Goal: Transaction & Acquisition: Purchase product/service

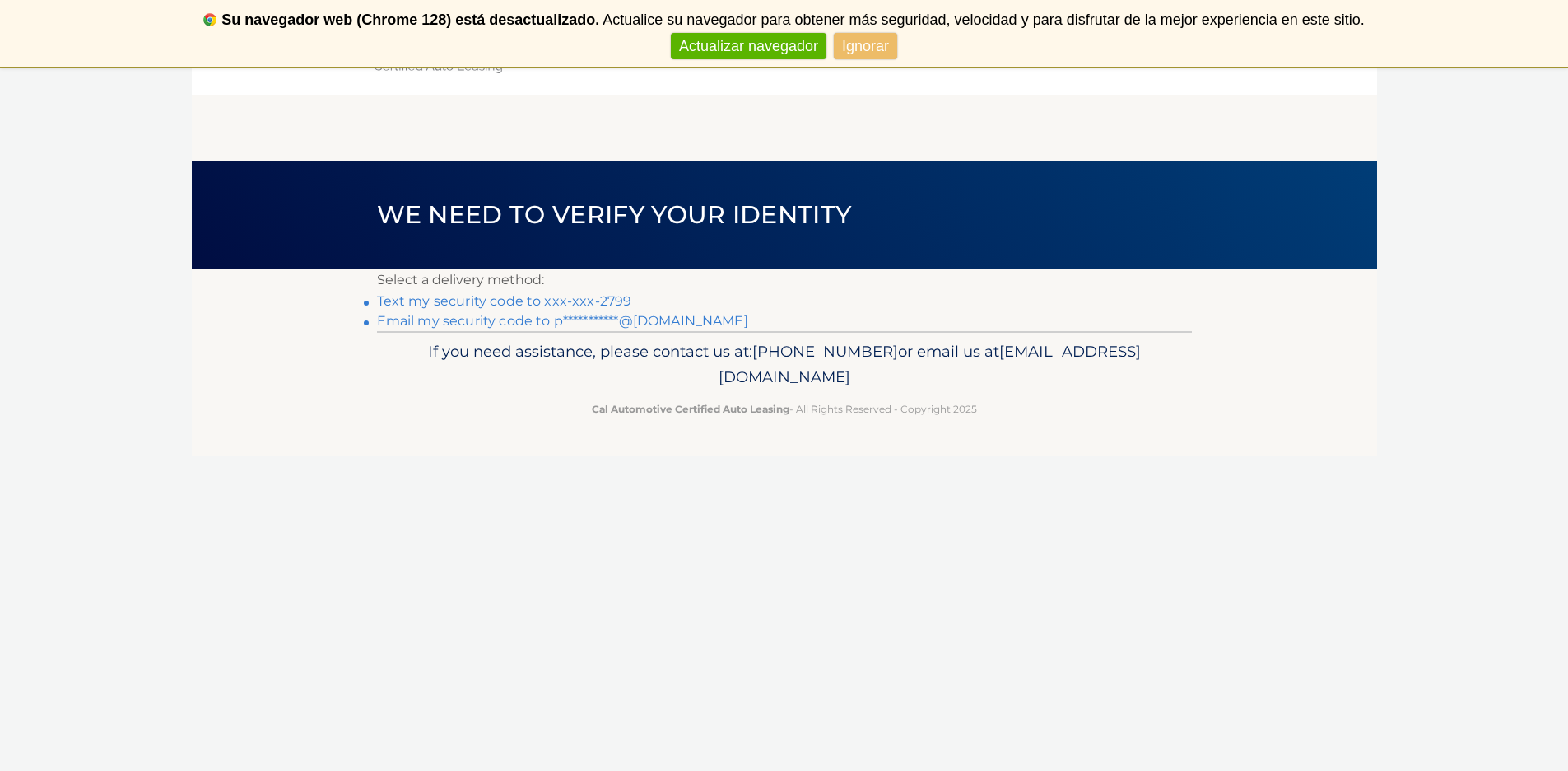
click at [535, 302] on link "Text my security code to xxx-xxx-2799" at bounding box center [505, 301] width 255 height 15
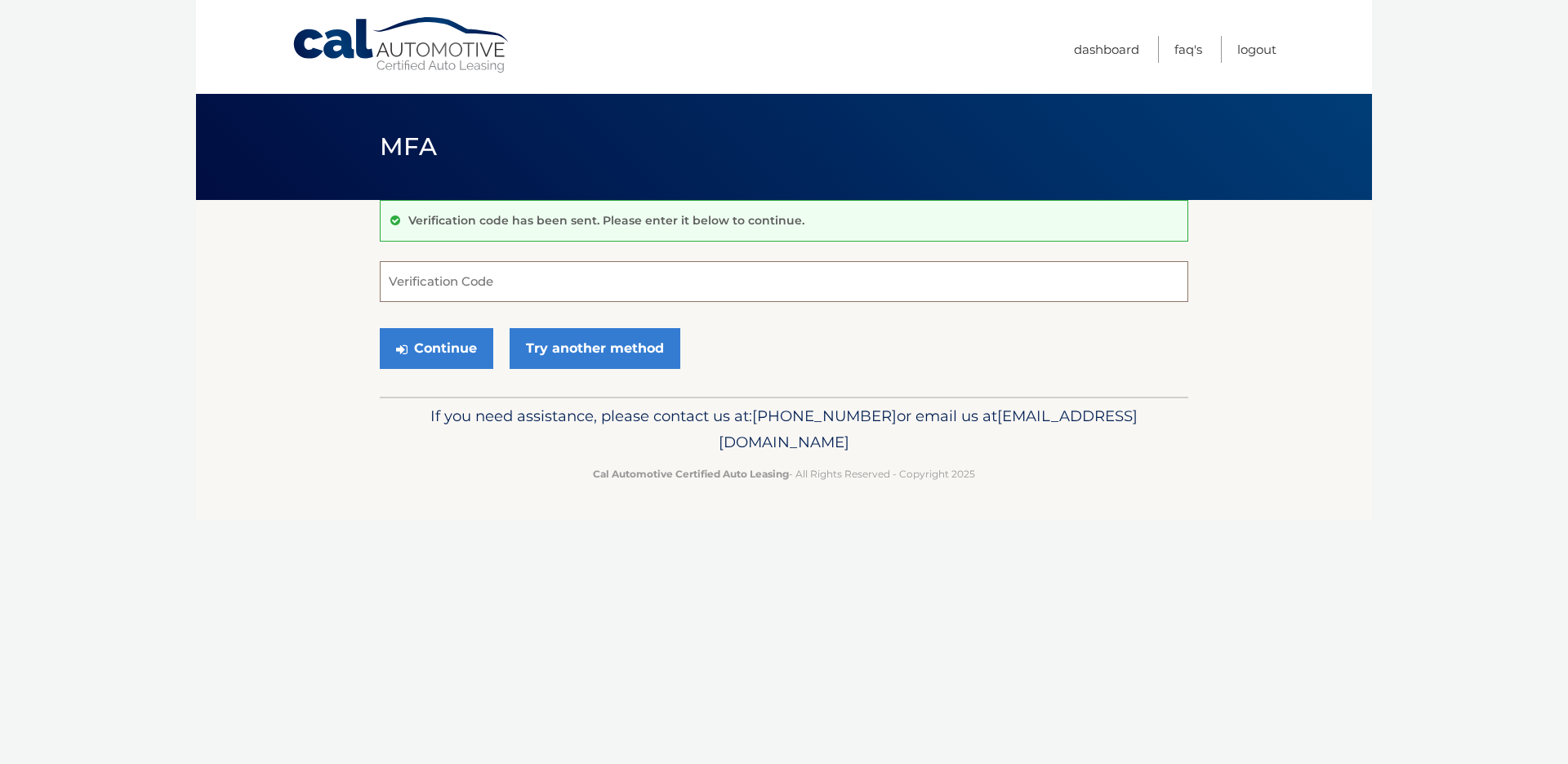
click at [539, 293] on input "Verification Code" at bounding box center [783, 282] width 809 height 41
type input "655138"
click at [379, 328] on button "Continue" at bounding box center [436, 349] width 114 height 41
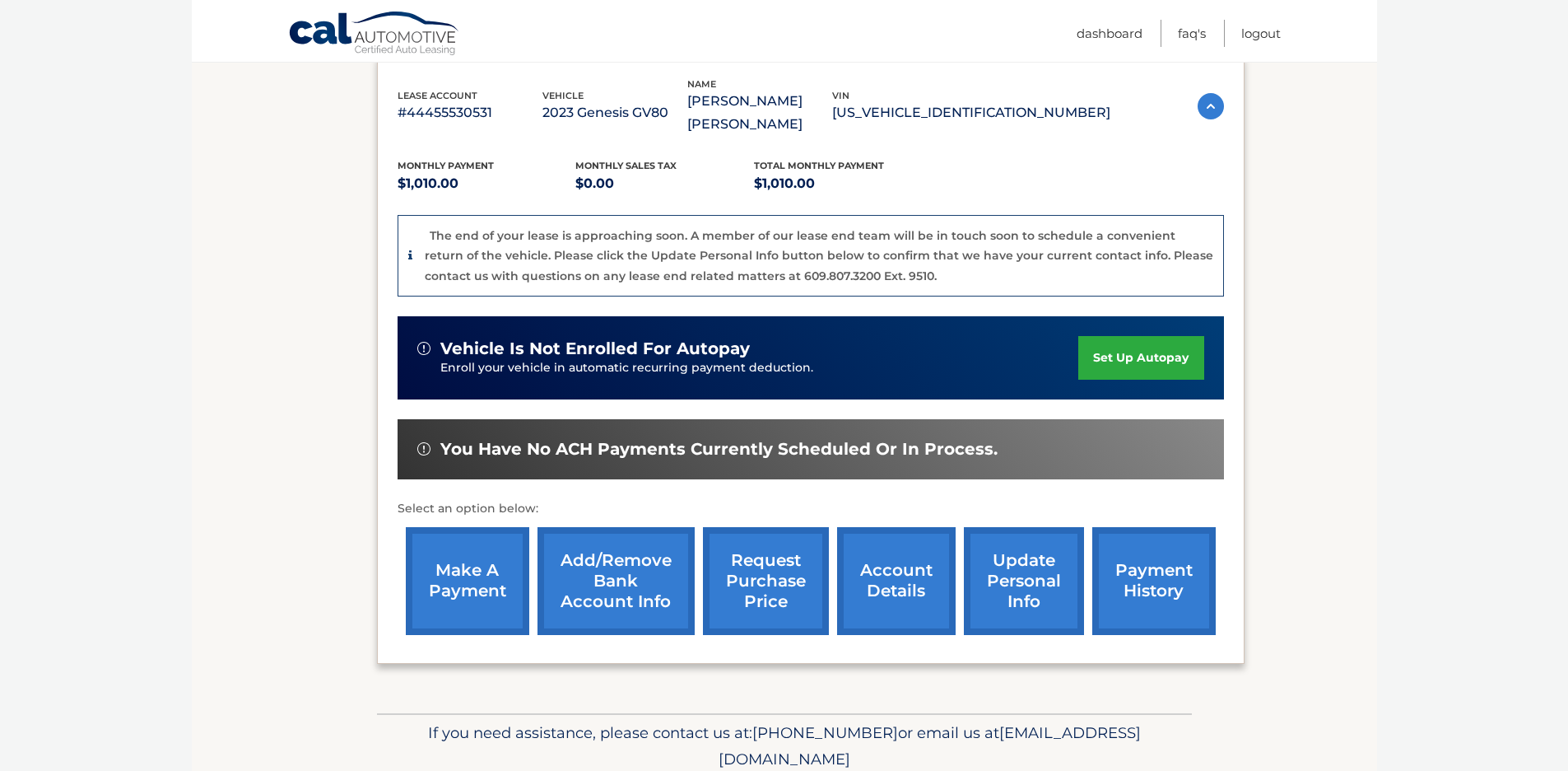
scroll to position [284, 0]
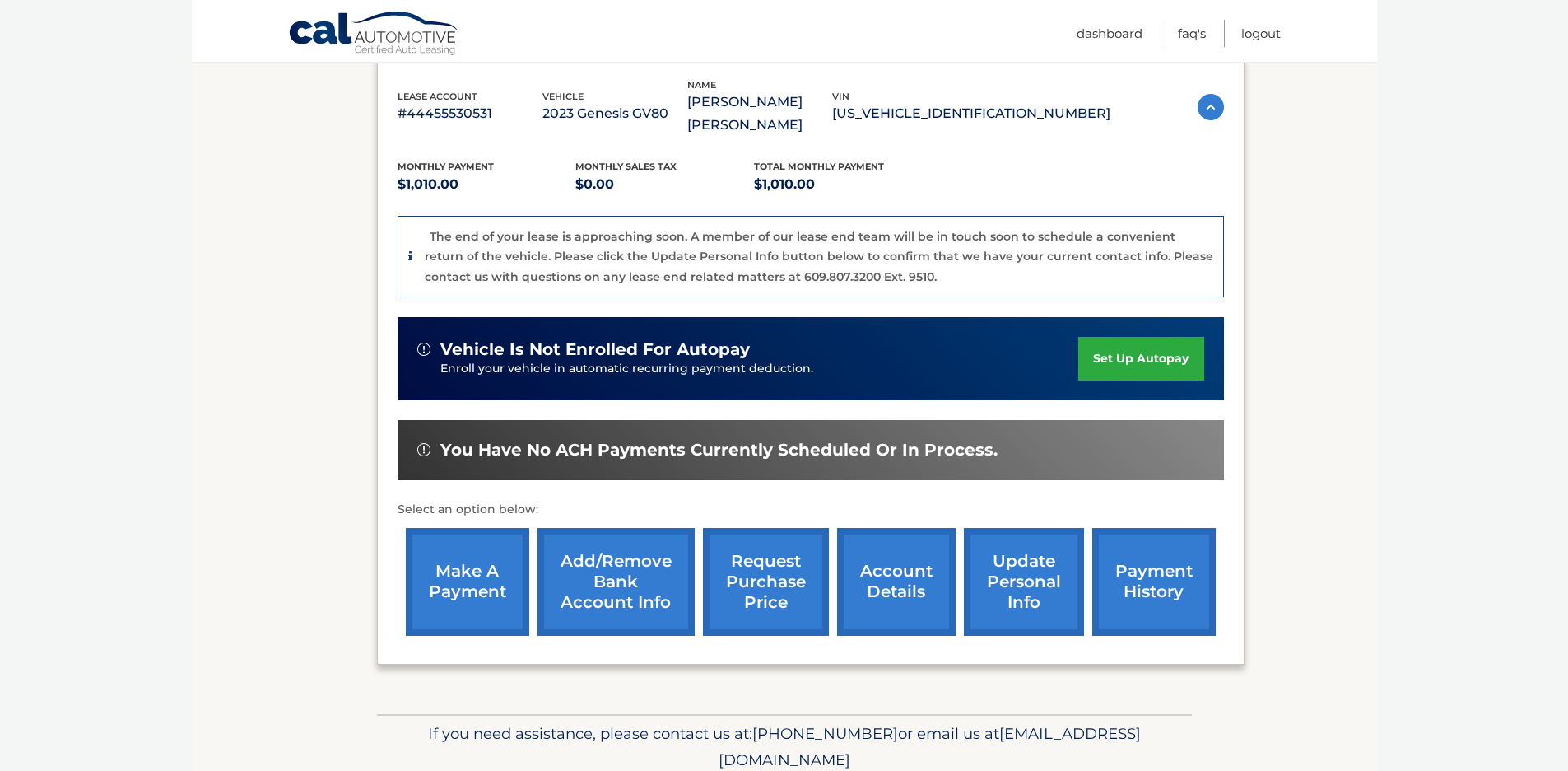
click at [489, 585] on link "make a payment" at bounding box center [467, 582] width 123 height 108
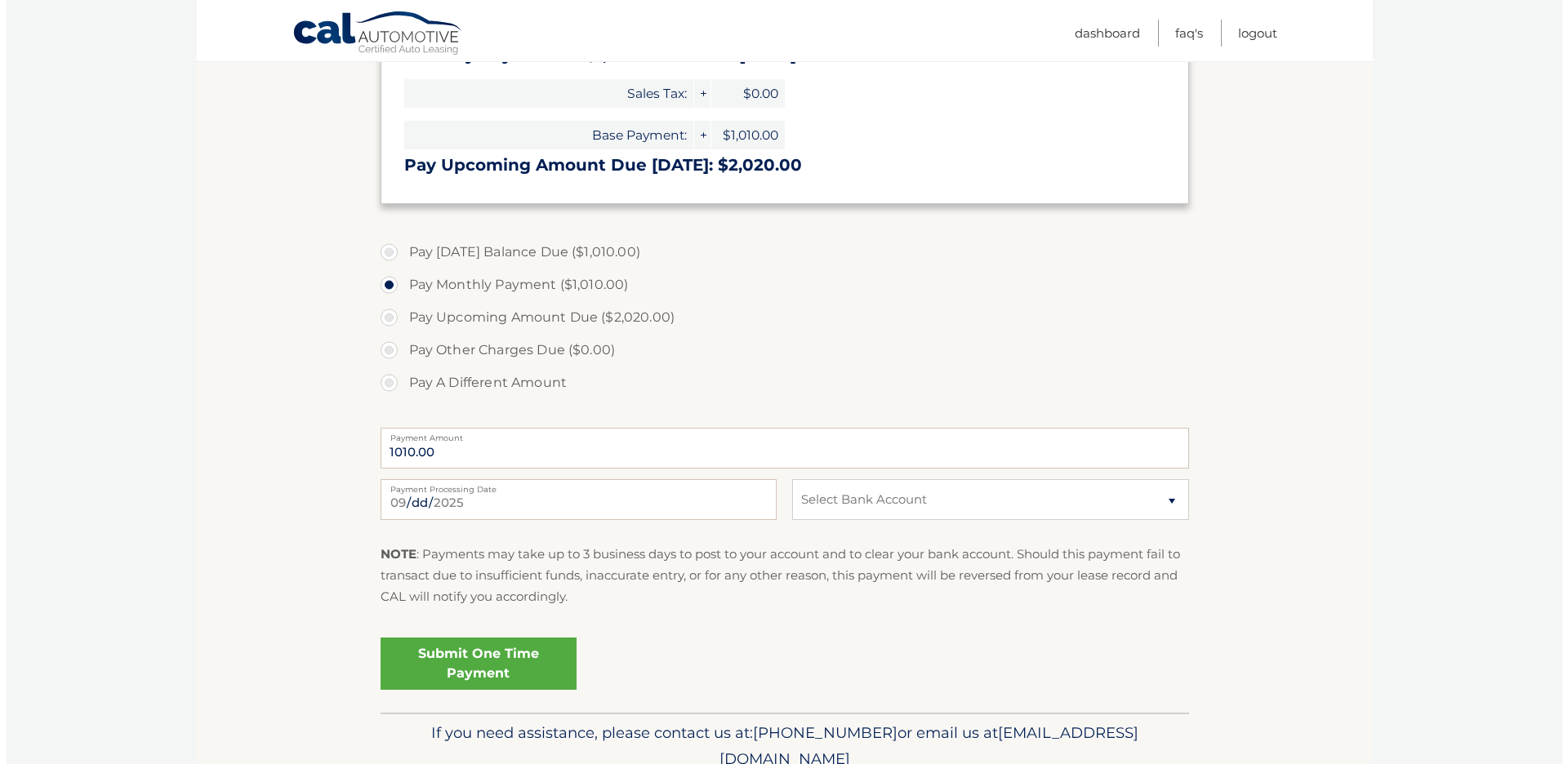
scroll to position [443, 0]
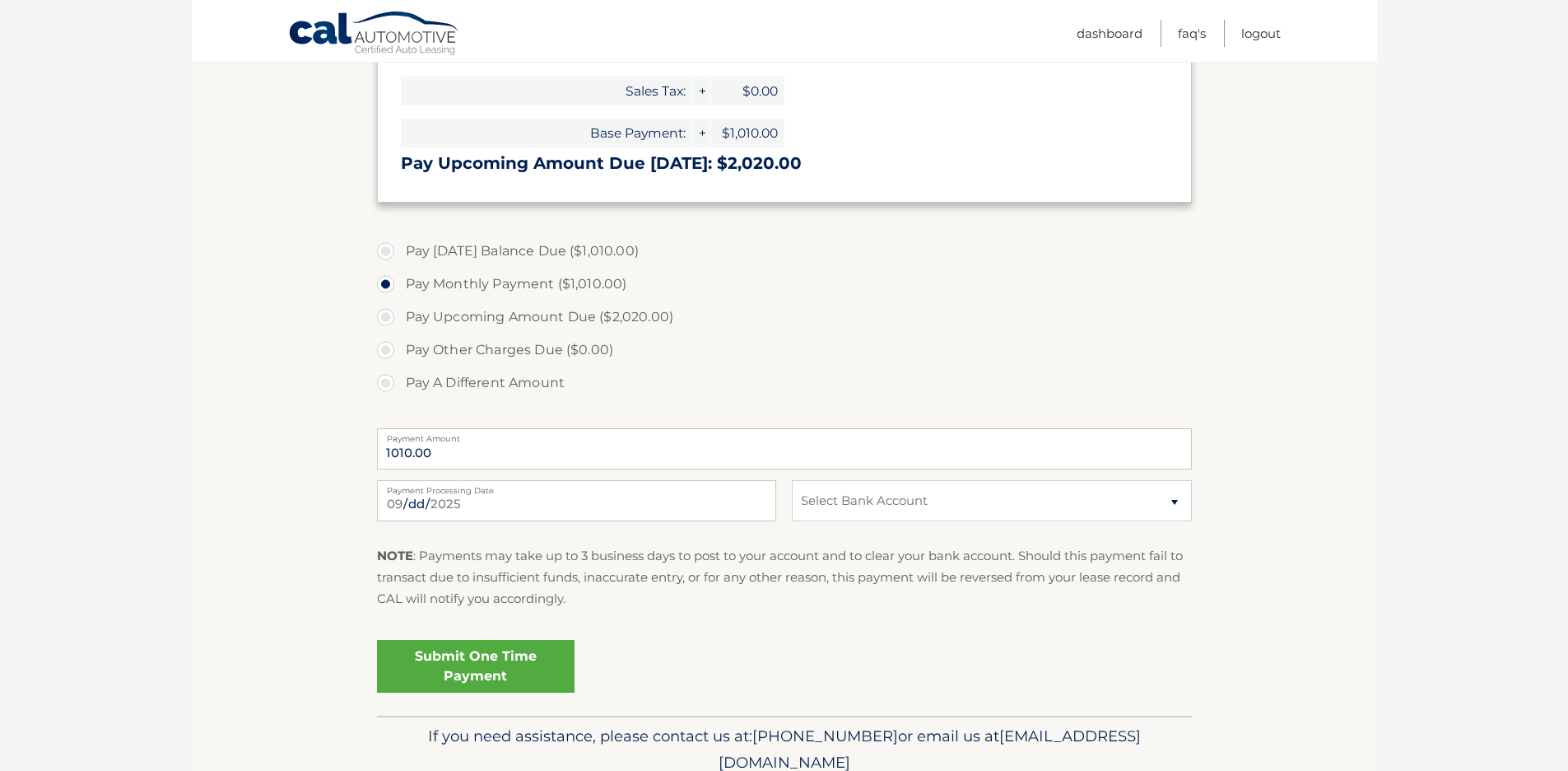
drag, startPoint x: 386, startPoint y: 254, endPoint x: 386, endPoint y: 283, distance: 29.0
click at [386, 253] on label "Pay Today's Balance Due ($1,010.00)" at bounding box center [784, 251] width 815 height 33
click at [386, 253] on input "Pay Today's Balance Due ($1,010.00)" at bounding box center [391, 247] width 16 height 27
radio input "true"
click at [982, 496] on select "Select Bank Account Checking WELLS FARGO BANK *****8850 Checking CAPITAL ONE N.…" at bounding box center [991, 501] width 399 height 41
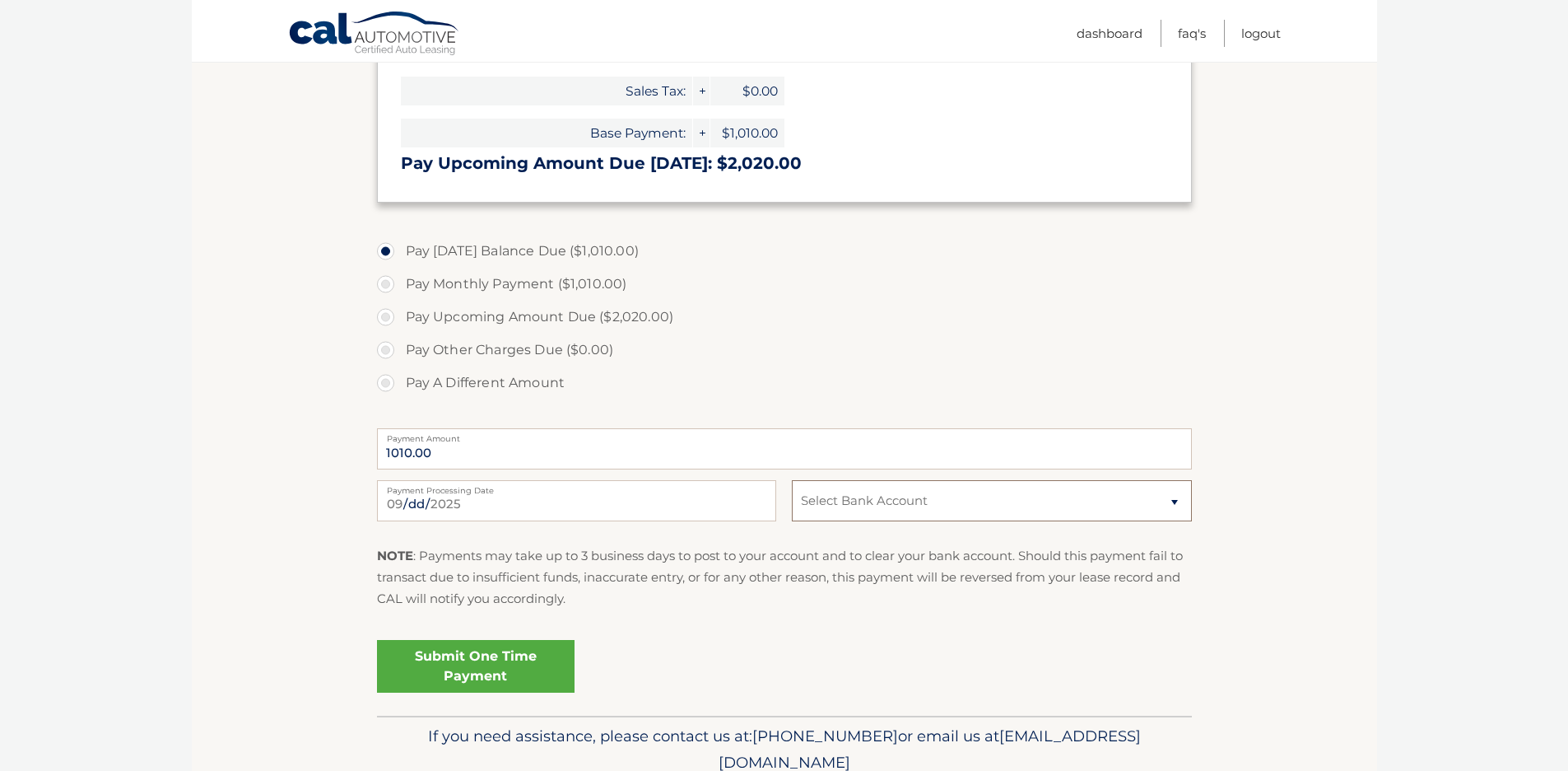
select select "NmRkZjEzMzYtMGUwNS00OWNmLWIzMTktYzIyZDg3NzQwODBj"
click at [476, 667] on link "Submit One Time Payment" at bounding box center [476, 667] width 198 height 53
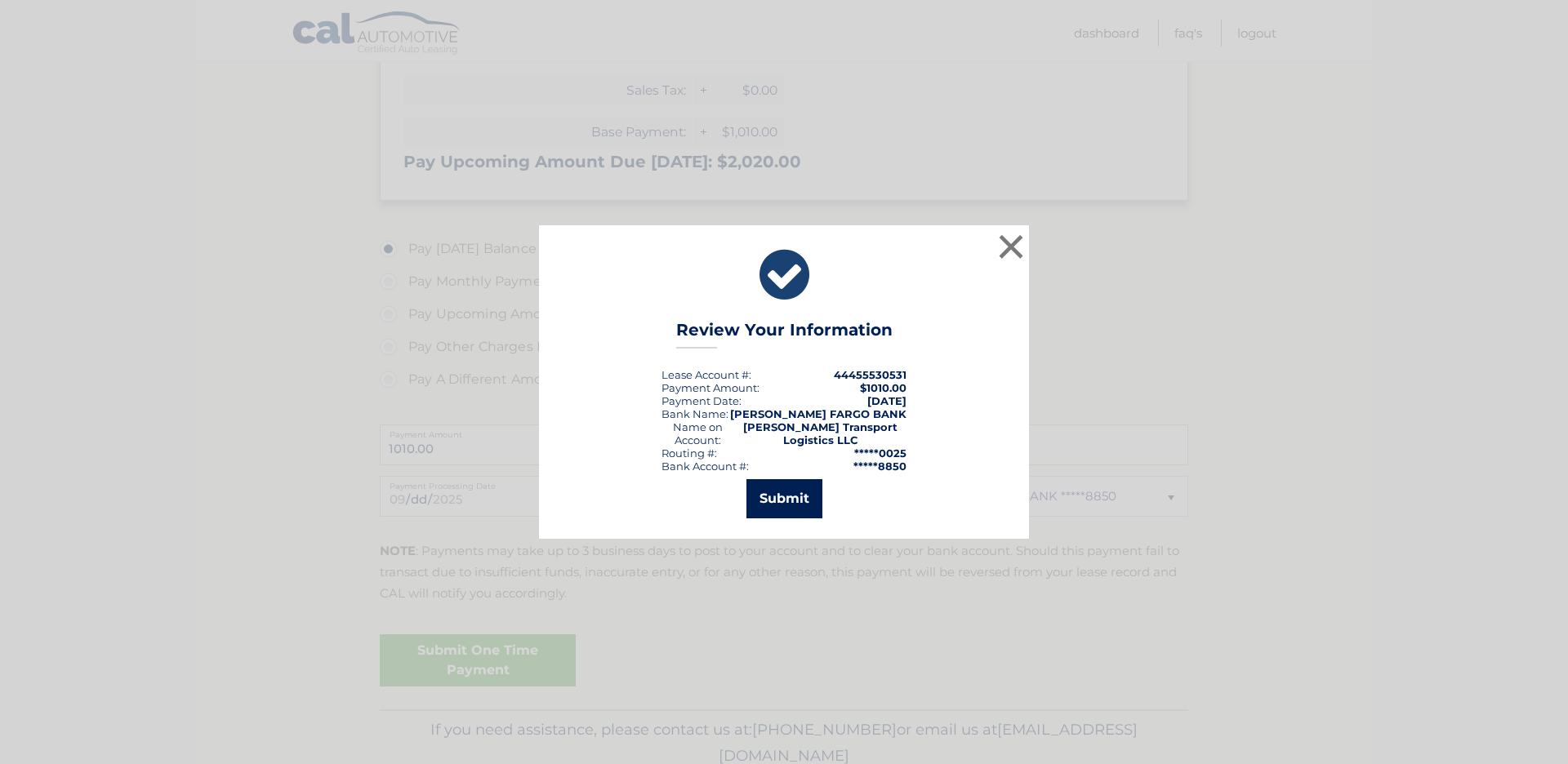
click at [790, 499] on button "Submit" at bounding box center [784, 499] width 76 height 39
click at [0, 0] on icon at bounding box center [0, 0] width 0 height 0
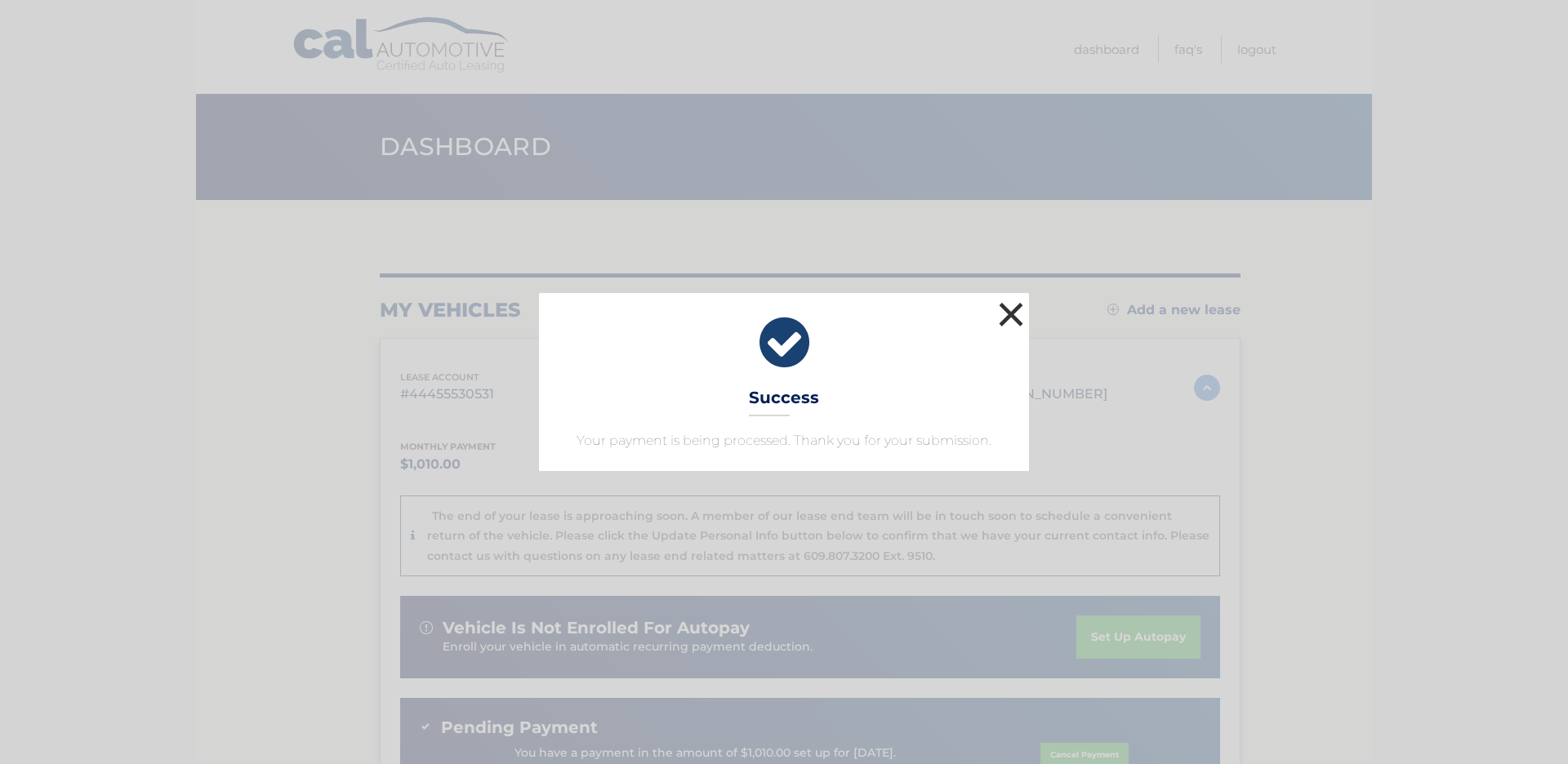
click at [1008, 318] on button "×" at bounding box center [1011, 314] width 32 height 32
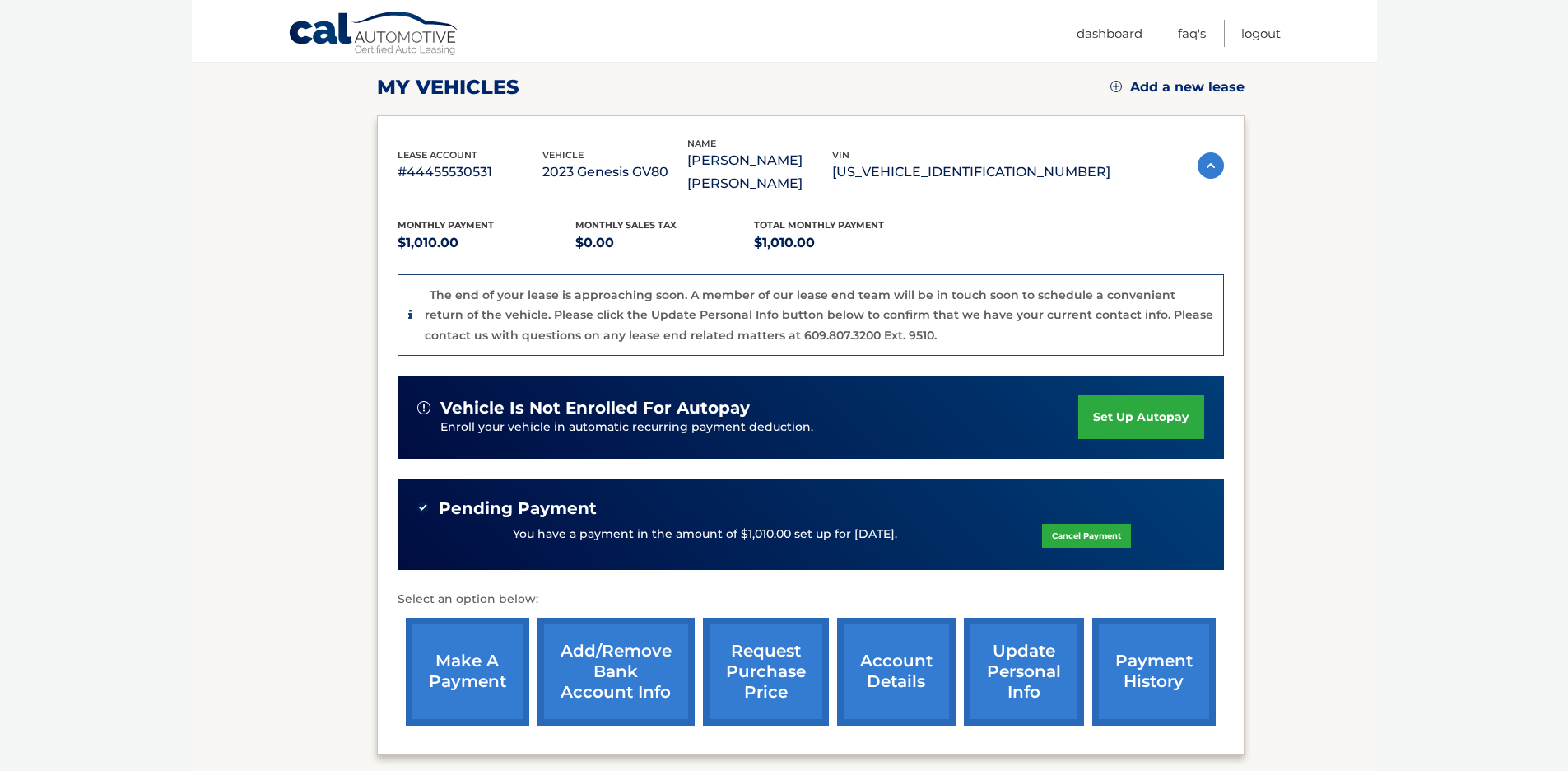
scroll to position [341, 0]
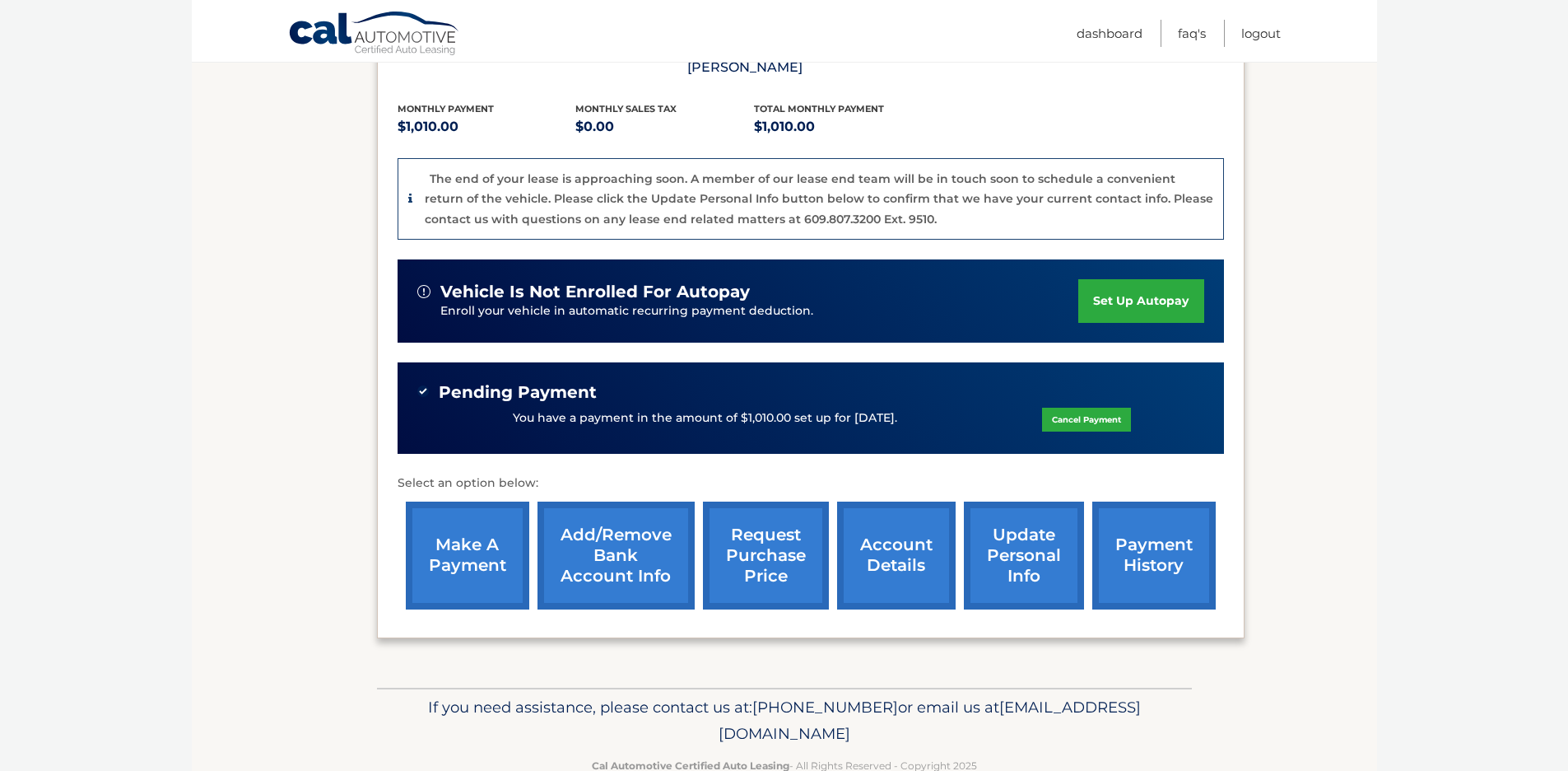
click at [1568, 429] on html "Cal Automotive Menu Dashboard FAQ's Logout" at bounding box center [784, 44] width 1568 height 771
click at [897, 555] on link "account details" at bounding box center [896, 555] width 119 height 108
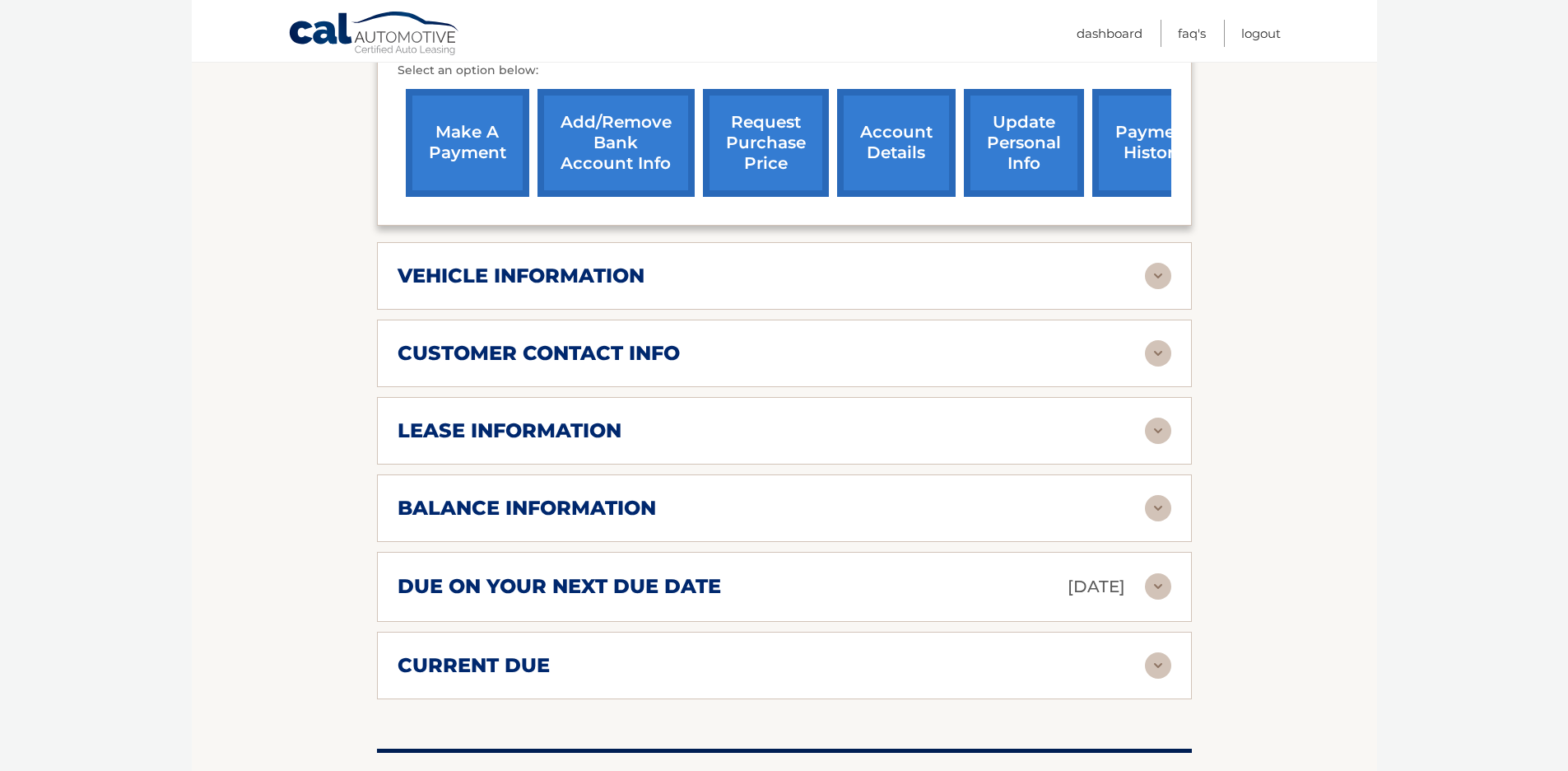
scroll to position [679, 0]
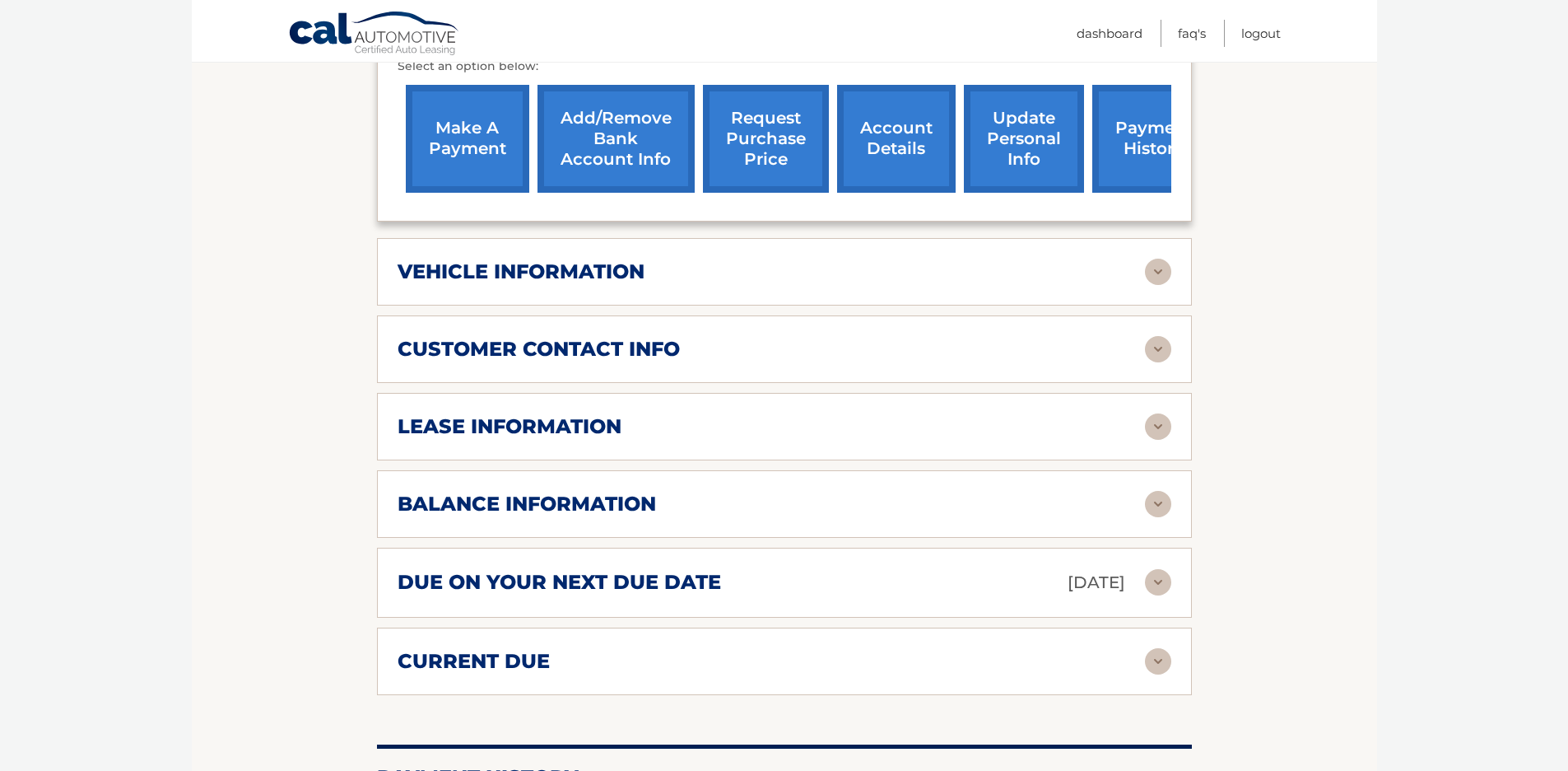
click at [1159, 270] on img at bounding box center [1158, 271] width 27 height 27
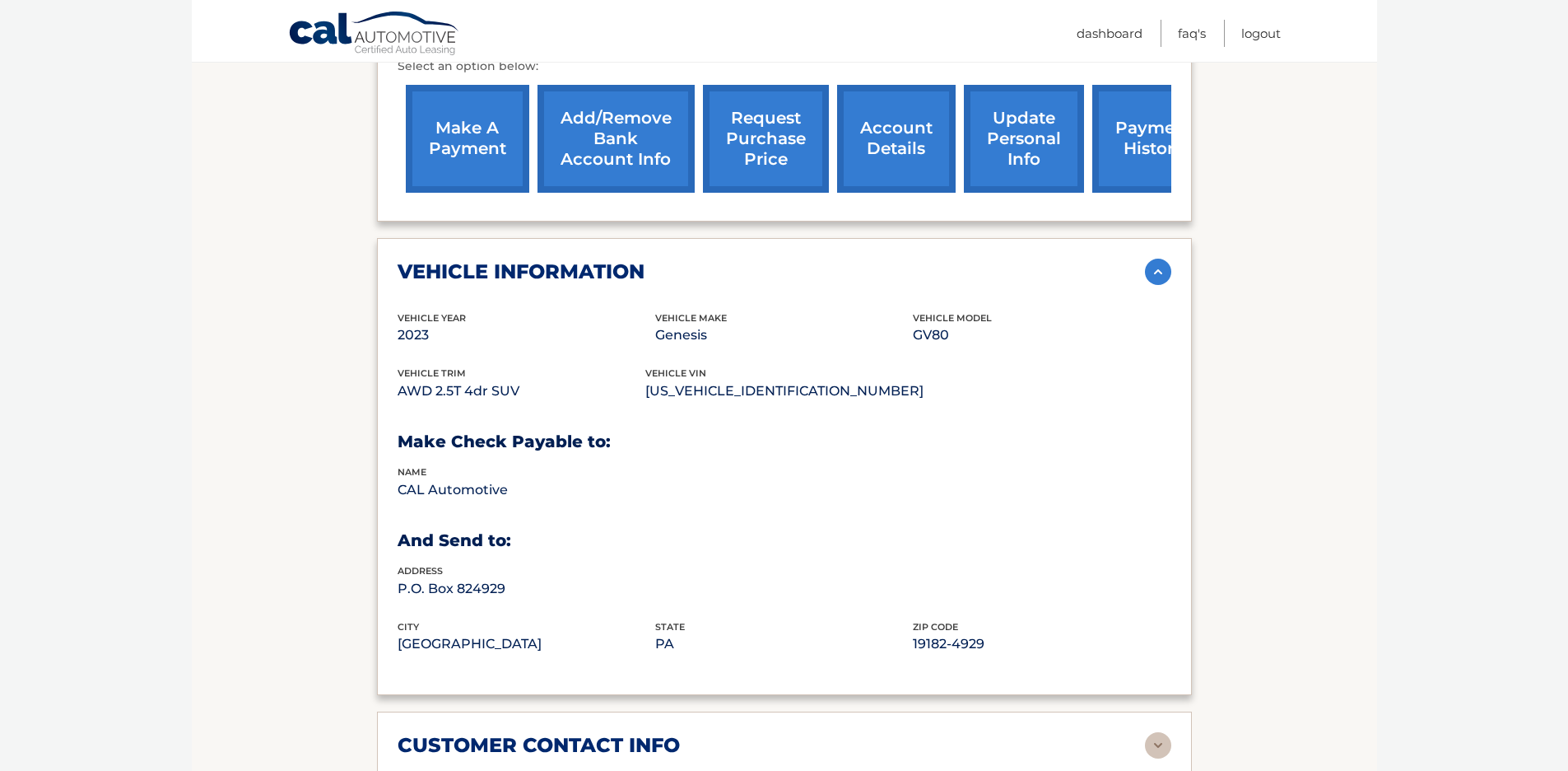
click at [1159, 270] on img at bounding box center [1158, 271] width 27 height 27
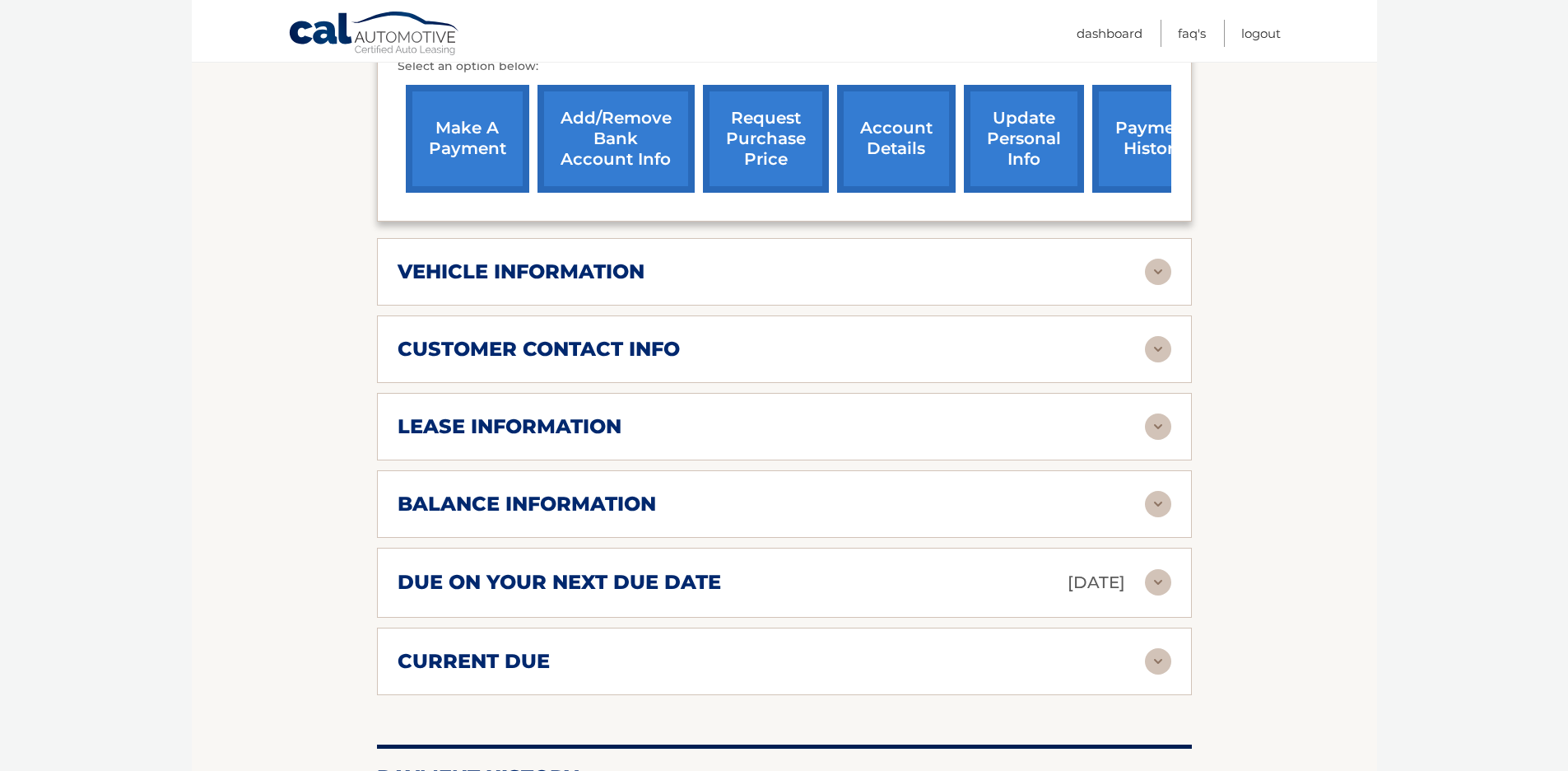
click at [1159, 348] on img at bounding box center [1158, 349] width 27 height 27
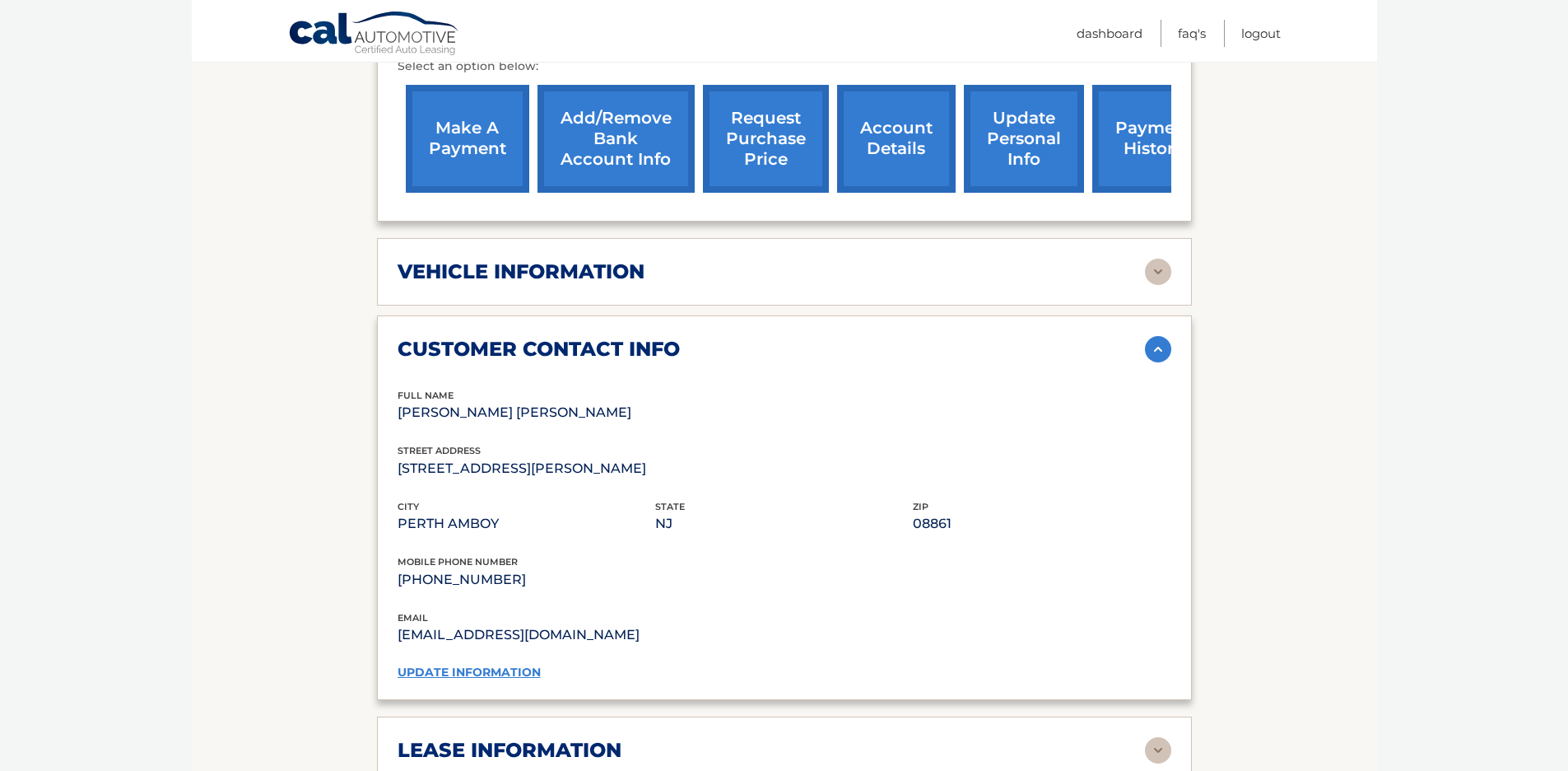
click at [1155, 350] on img at bounding box center [1158, 349] width 27 height 27
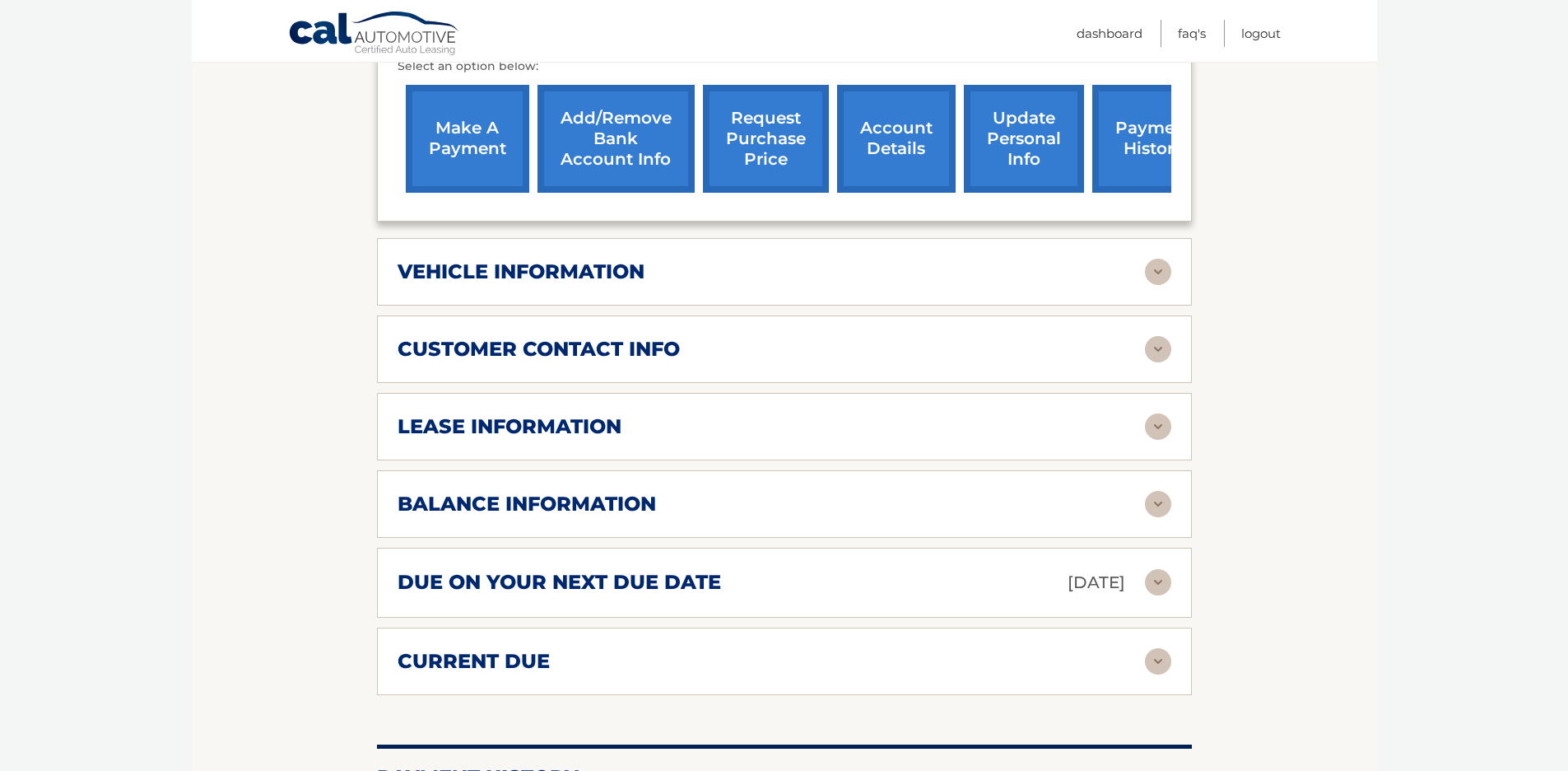
click at [1159, 423] on img at bounding box center [1158, 426] width 27 height 27
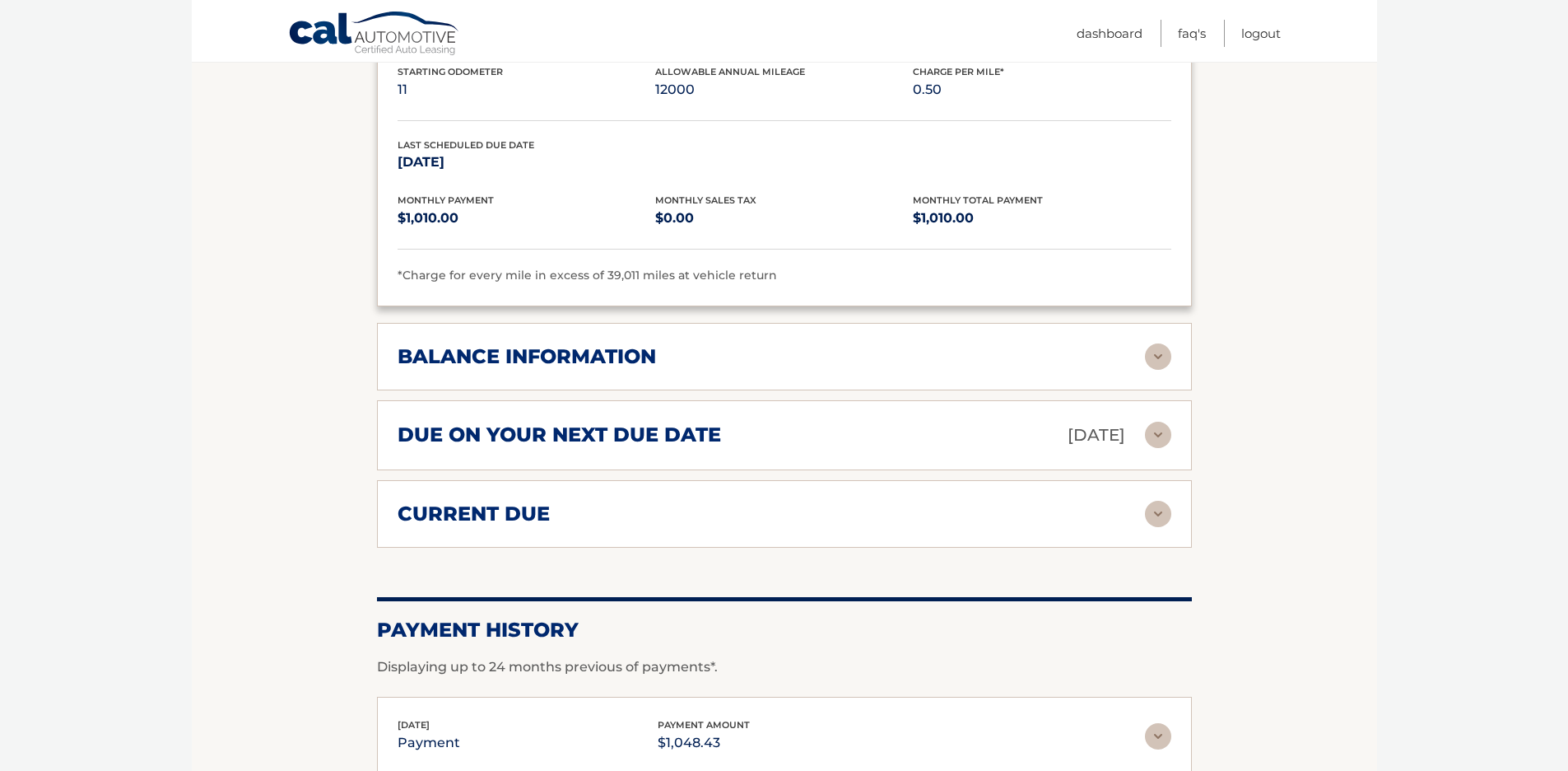
scroll to position [1199, 0]
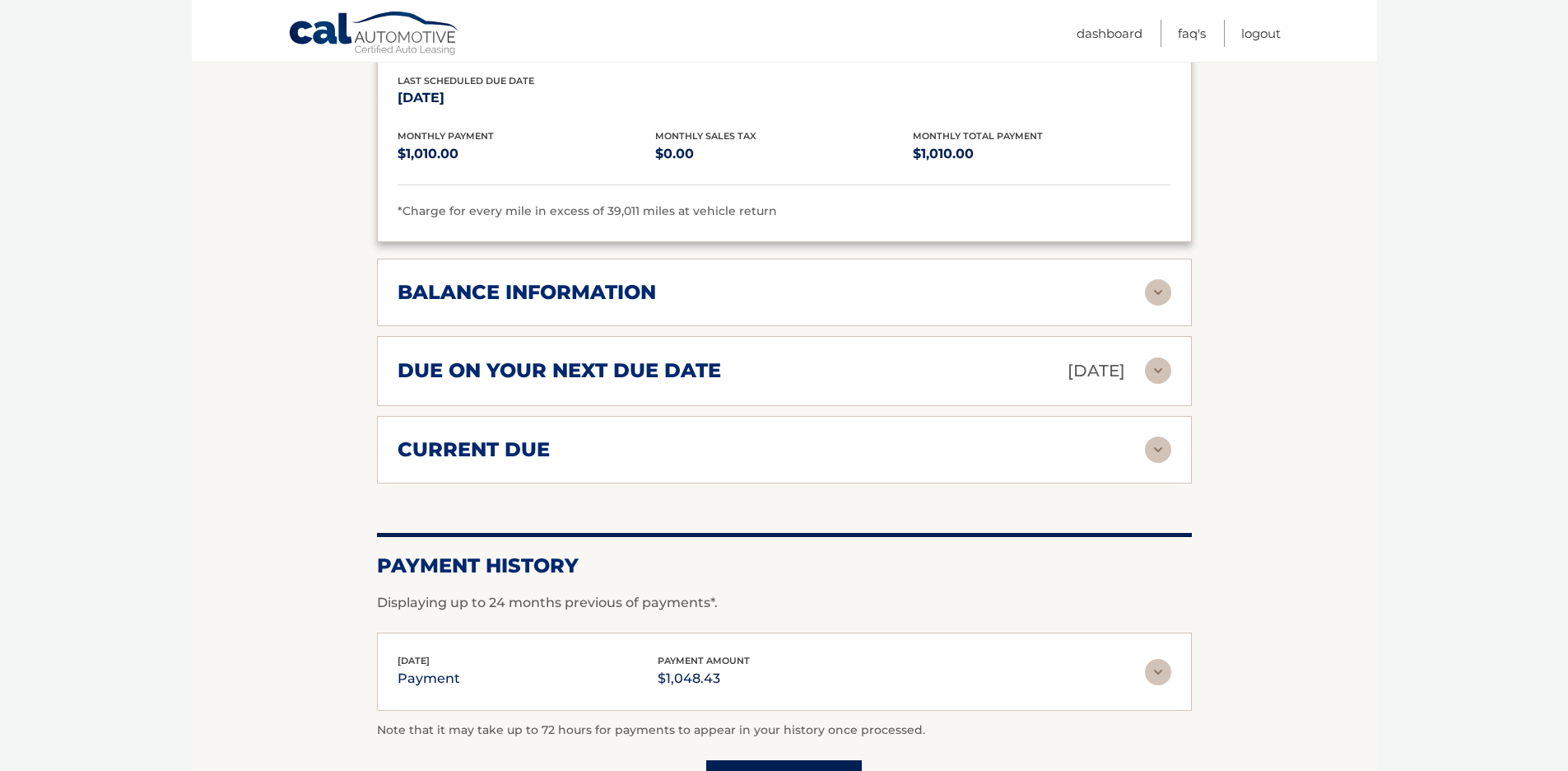
click at [1155, 297] on img at bounding box center [1158, 292] width 27 height 27
click at [1154, 297] on img at bounding box center [1158, 292] width 27 height 27
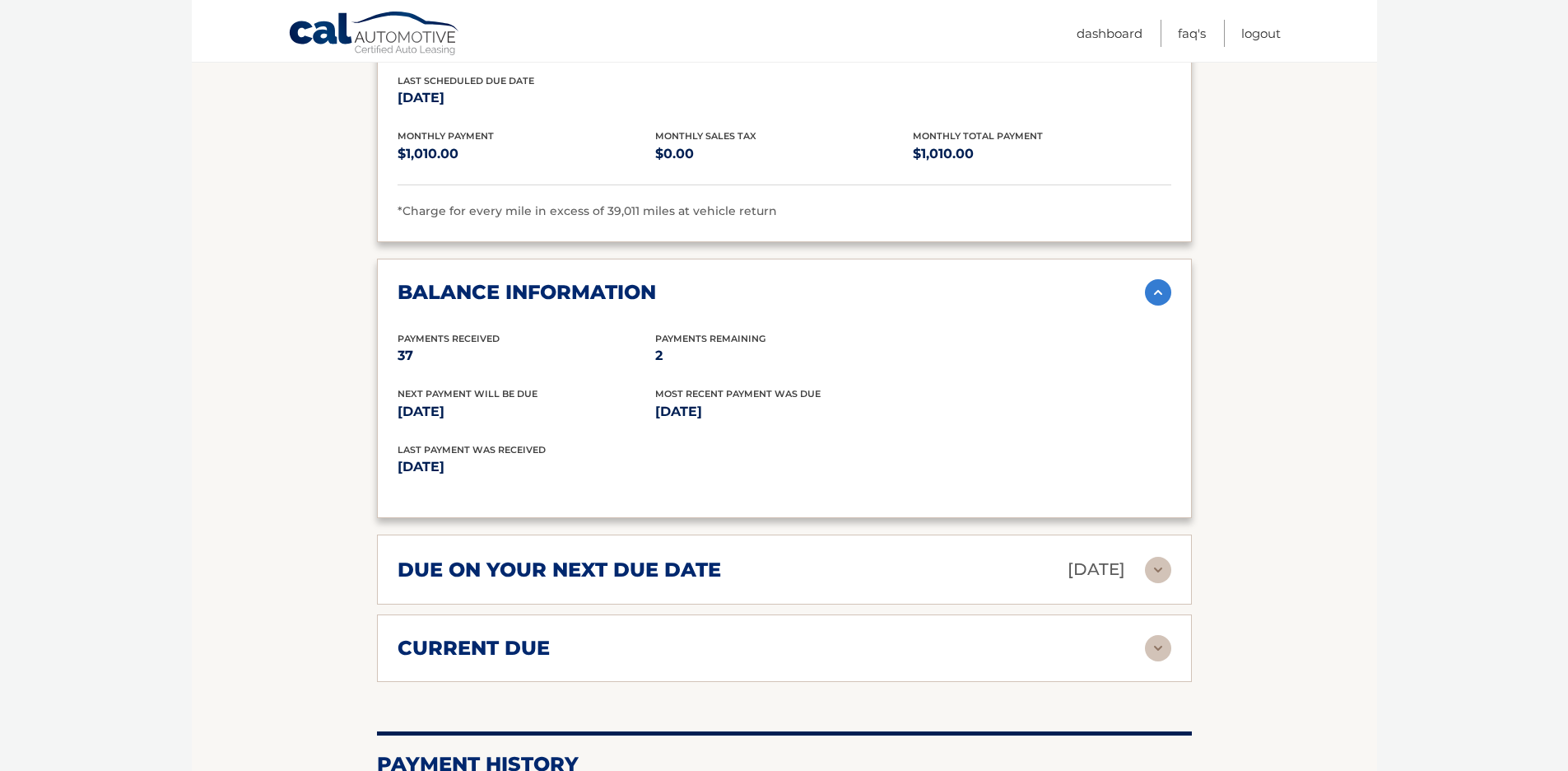
click at [1164, 289] on img at bounding box center [1158, 292] width 27 height 27
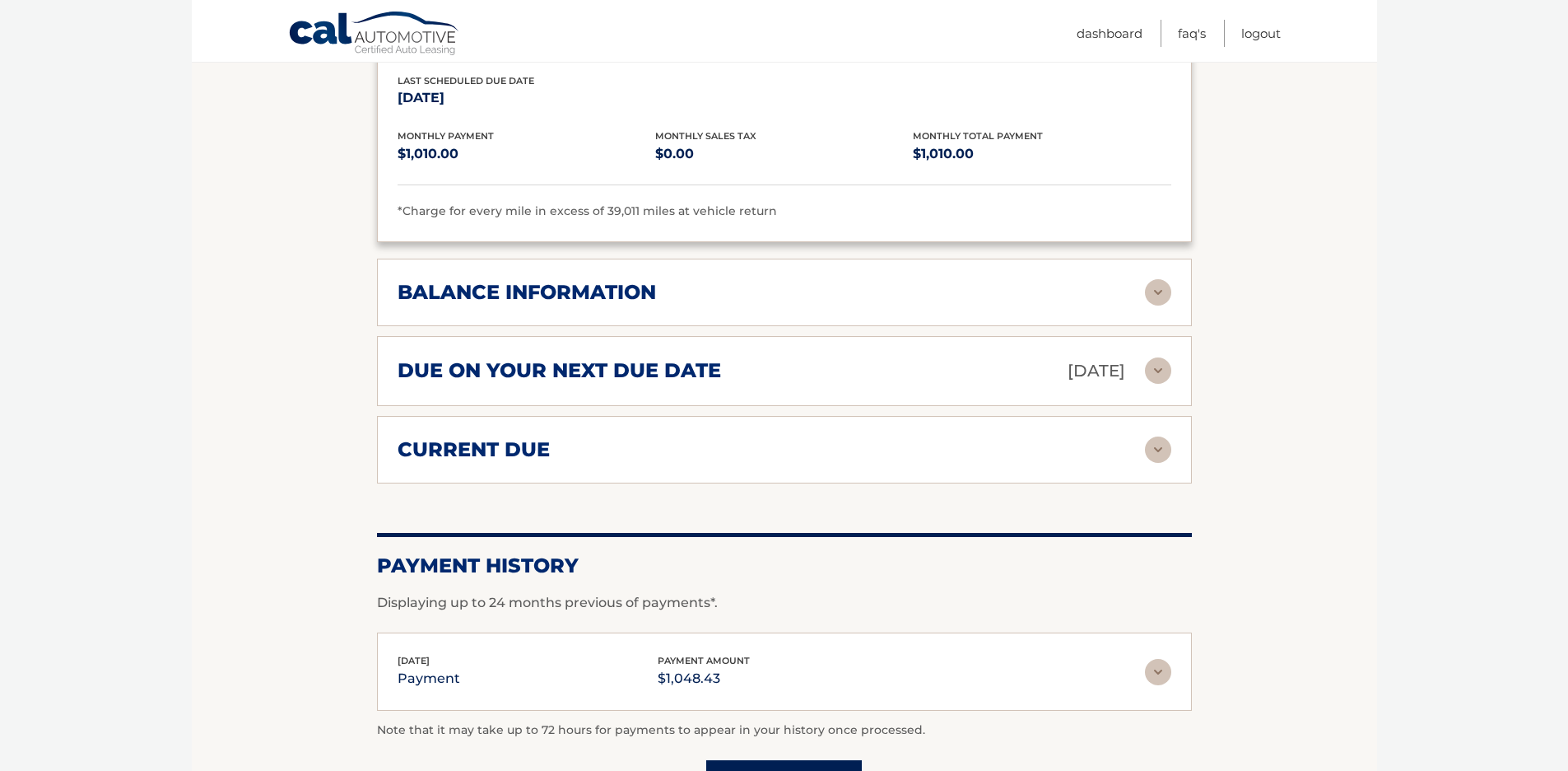
click at [1158, 368] on img at bounding box center [1158, 371] width 27 height 27
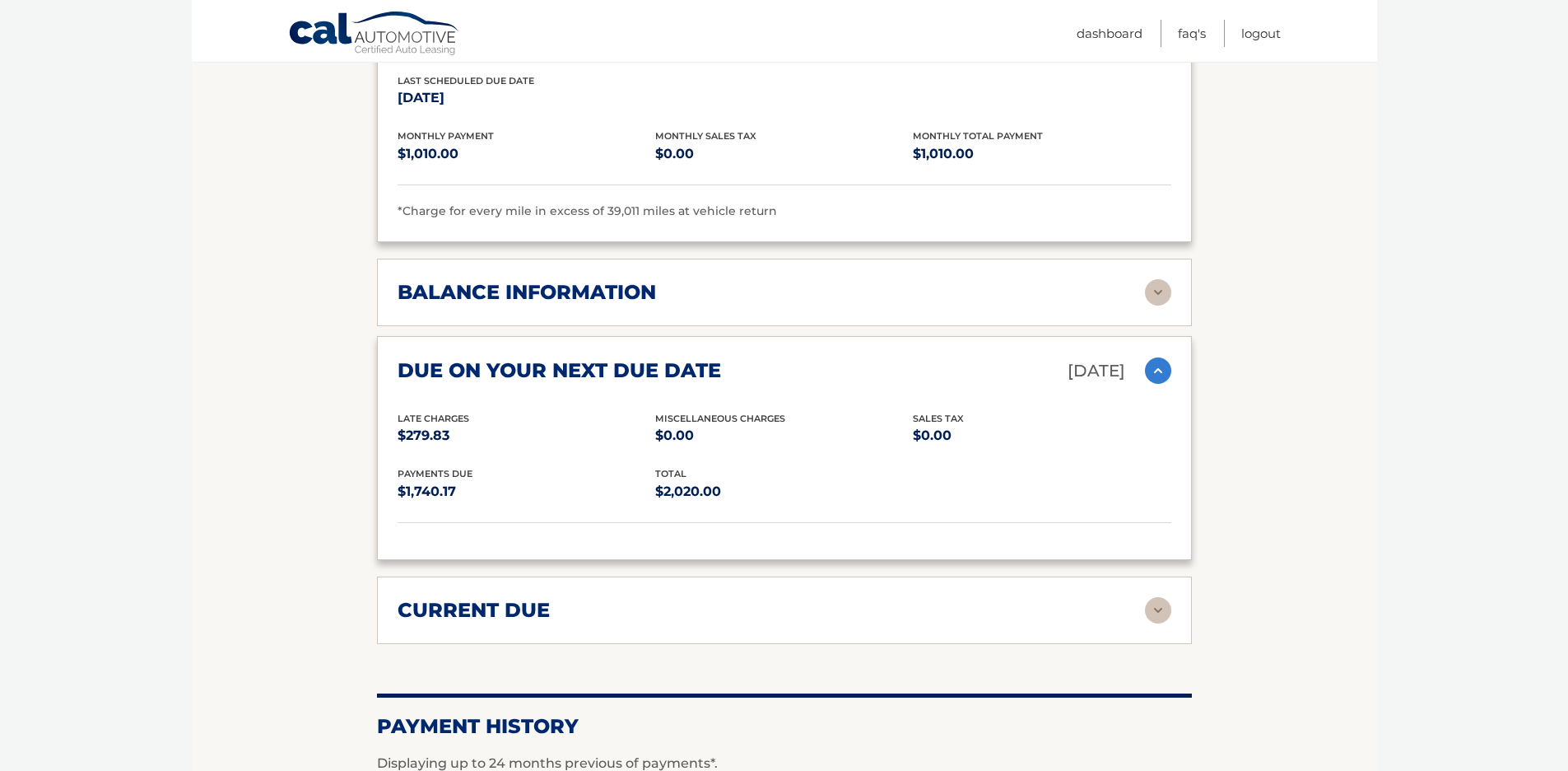
click at [1159, 369] on img at bounding box center [1158, 371] width 27 height 27
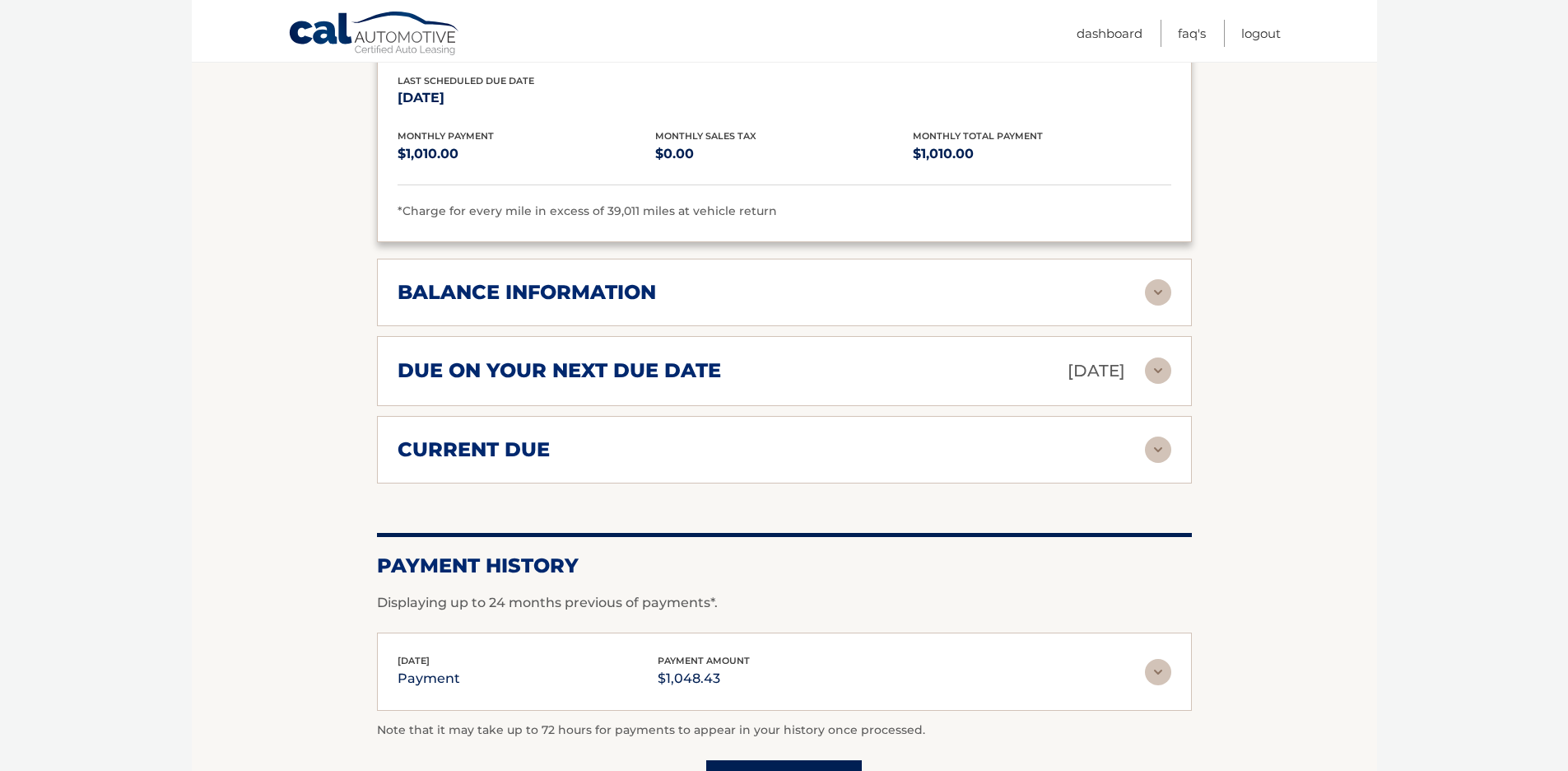
click at [1157, 448] on img at bounding box center [1158, 449] width 27 height 27
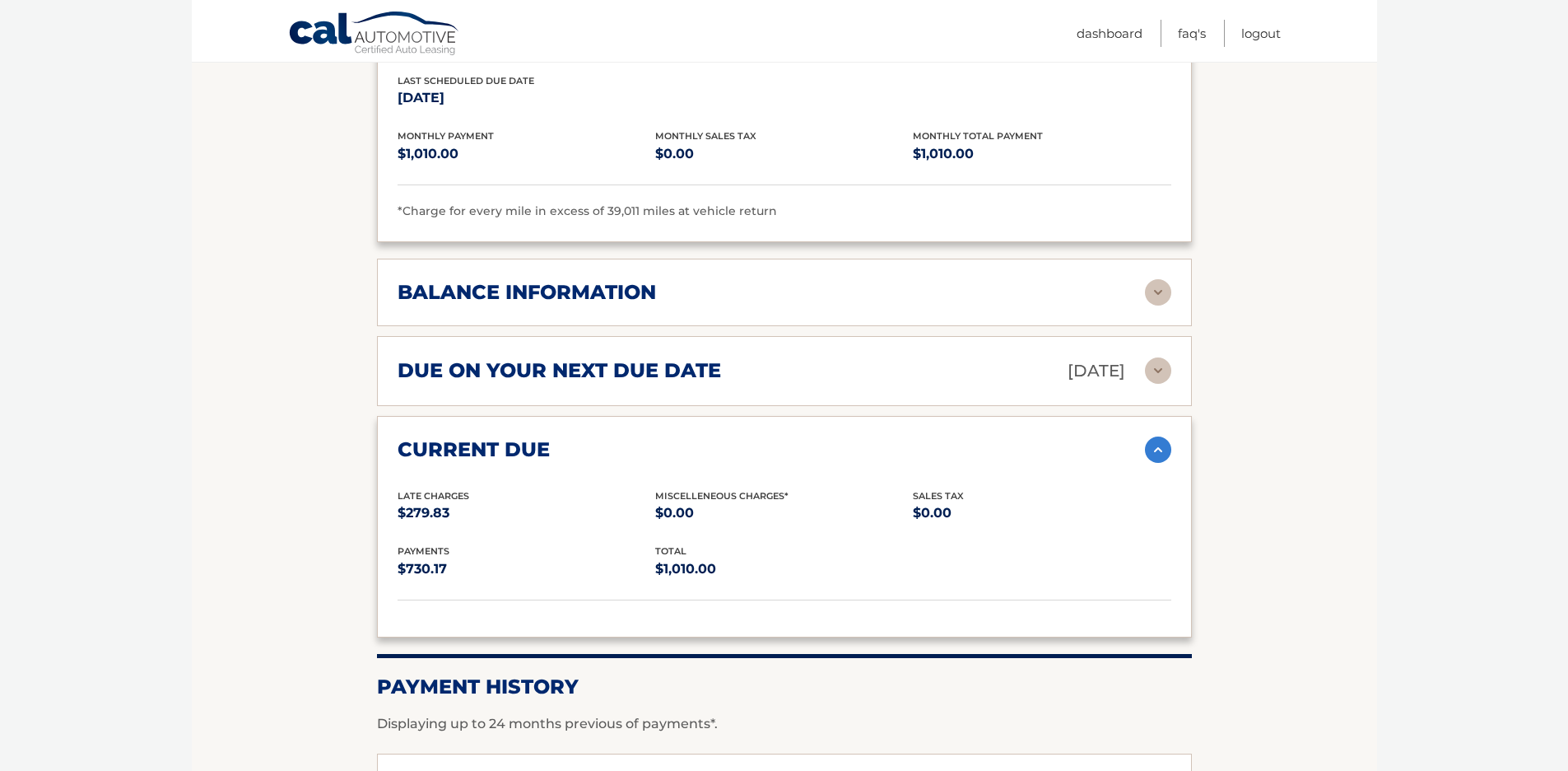
click at [1157, 448] on img at bounding box center [1158, 449] width 27 height 27
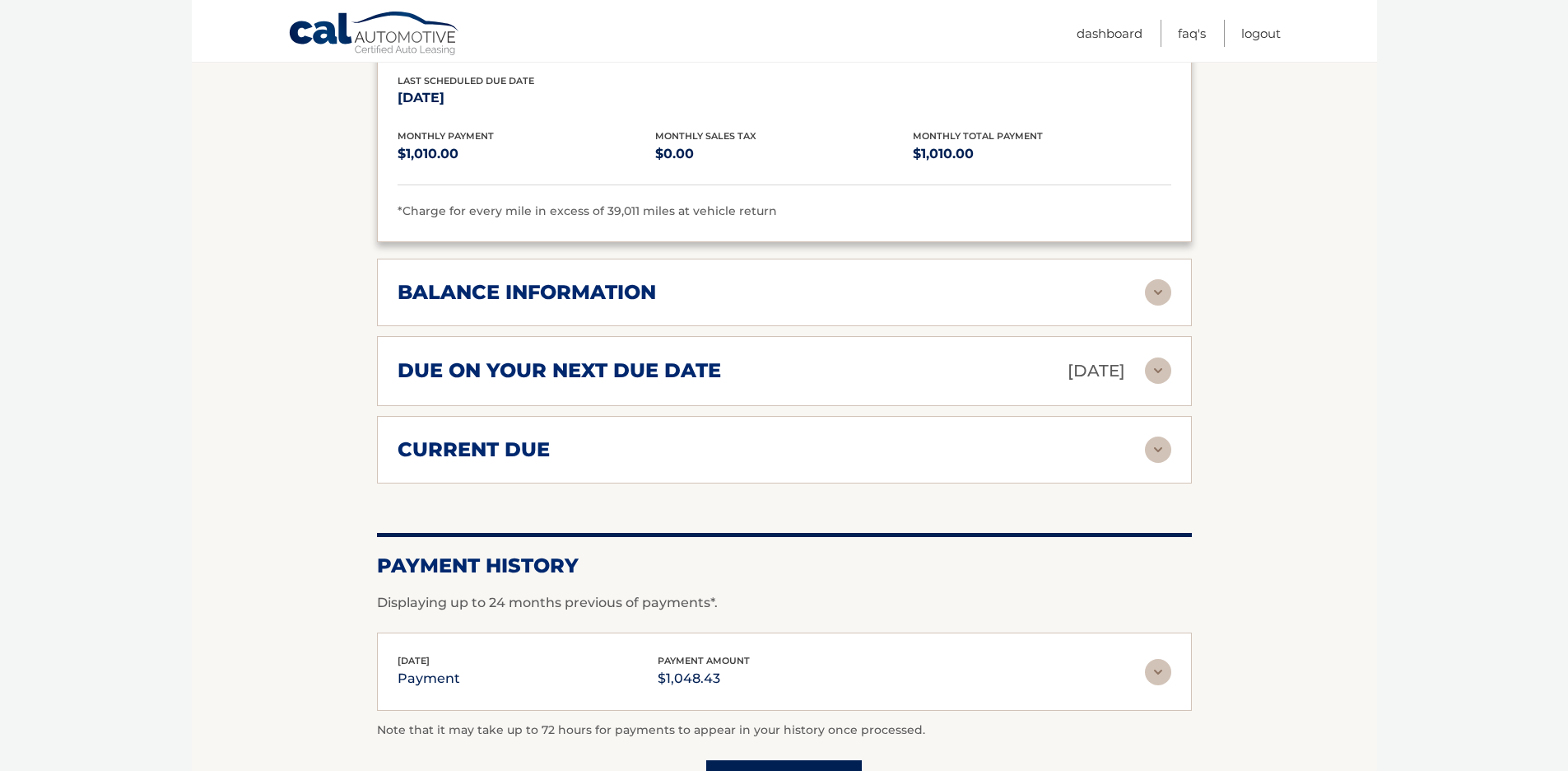
scroll to position [525, 0]
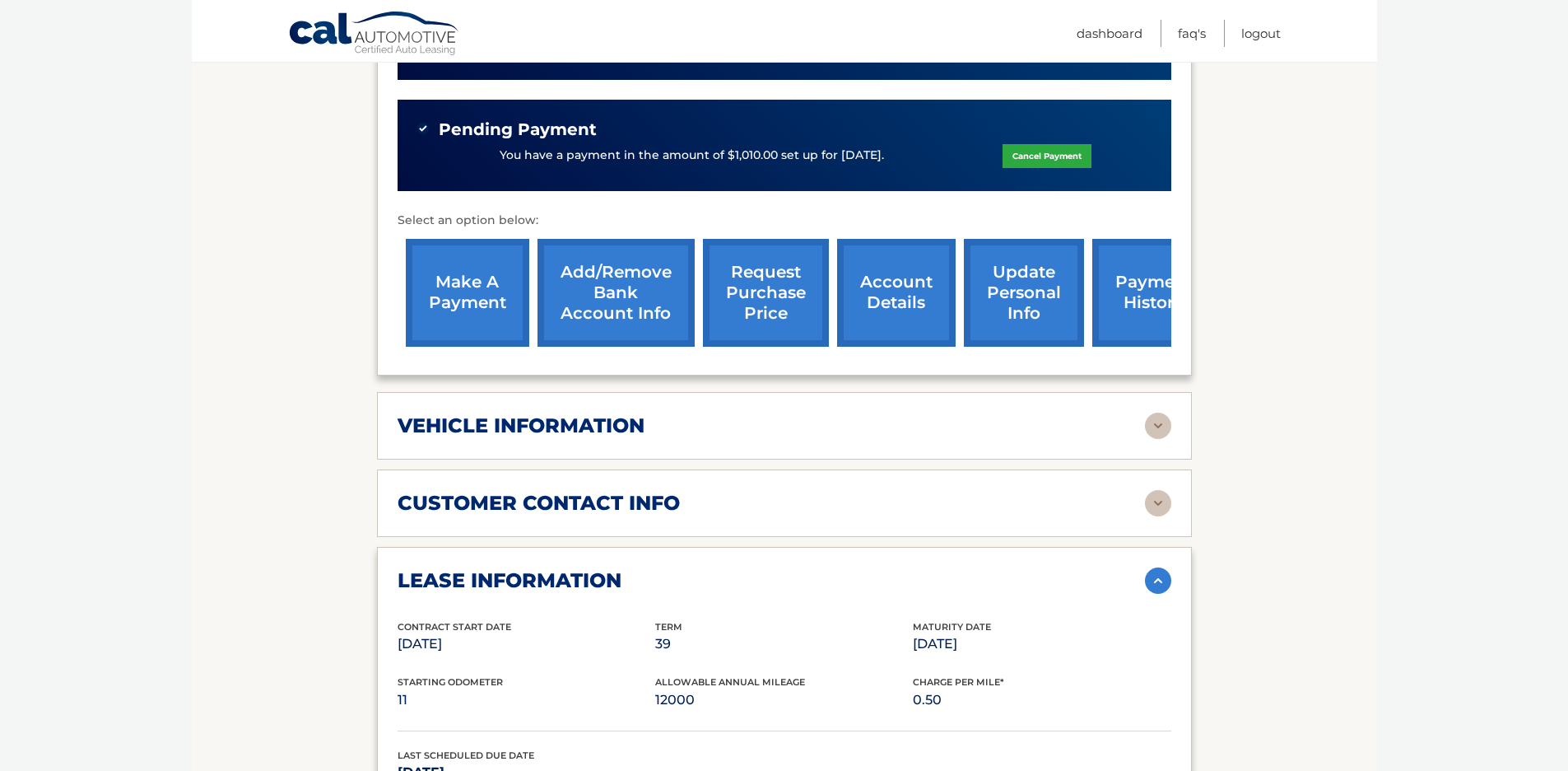
click at [1156, 585] on img at bounding box center [1158, 580] width 27 height 27
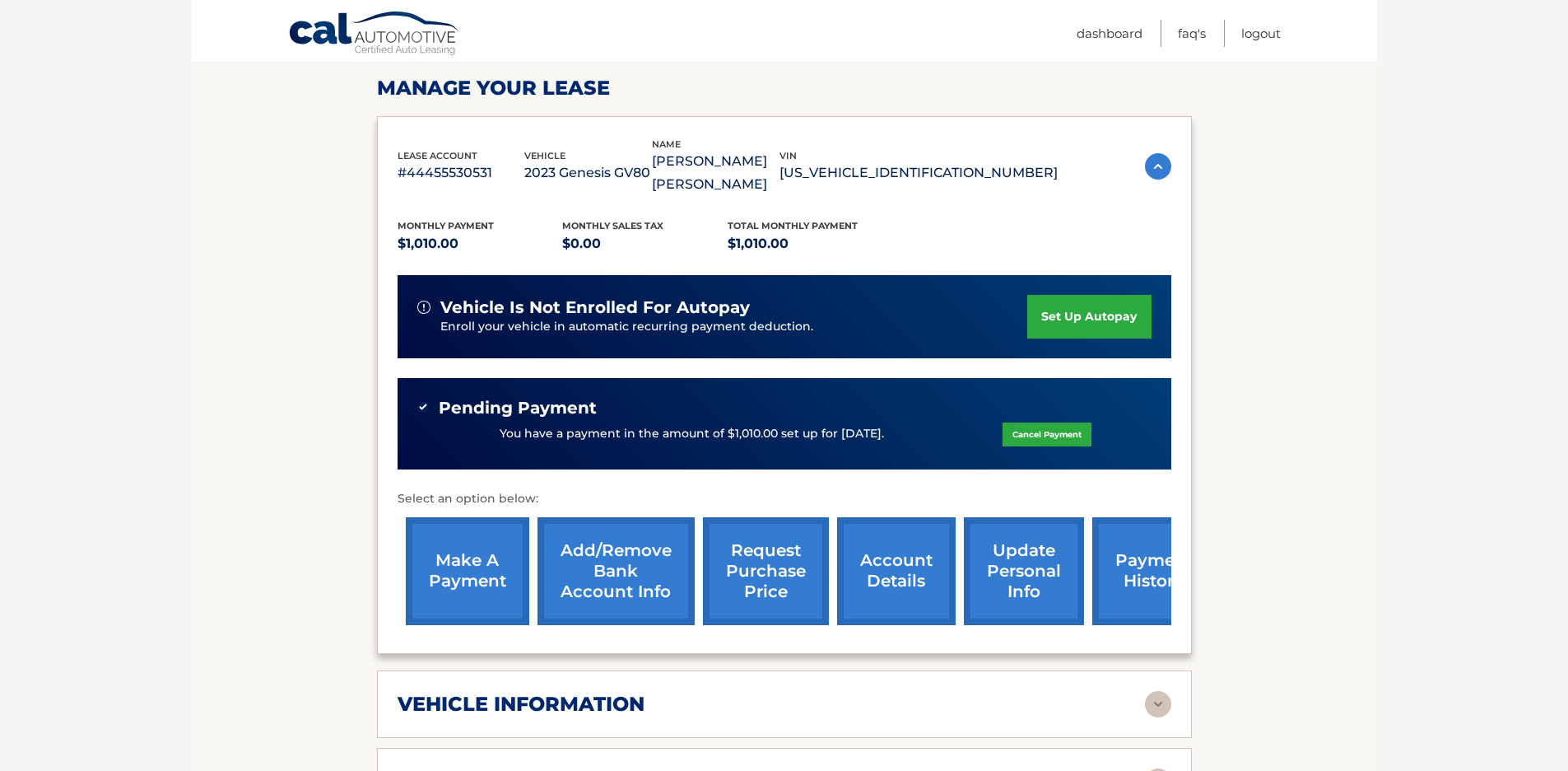
scroll to position [240, 0]
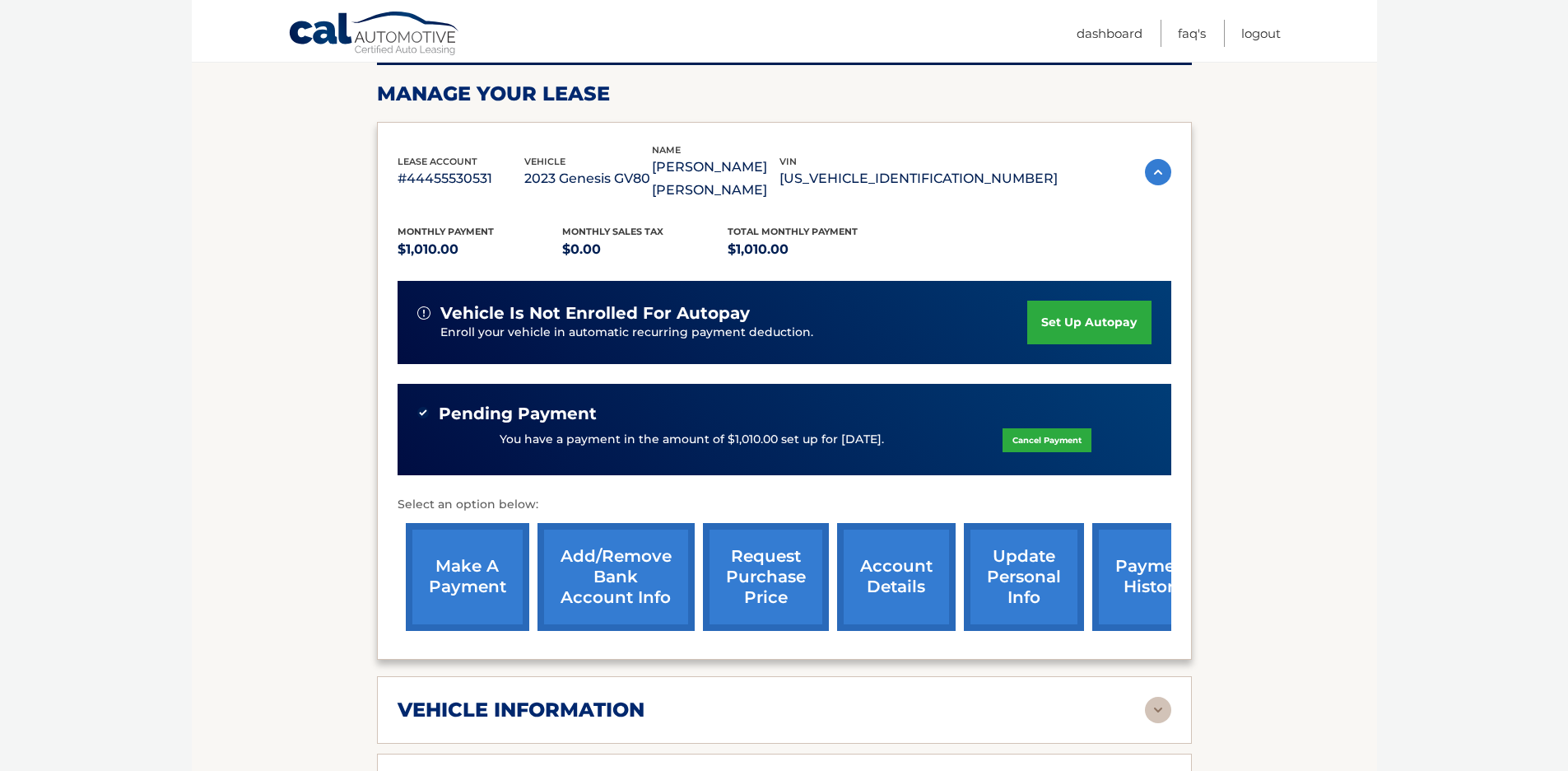
click at [1149, 172] on img at bounding box center [1158, 172] width 27 height 27
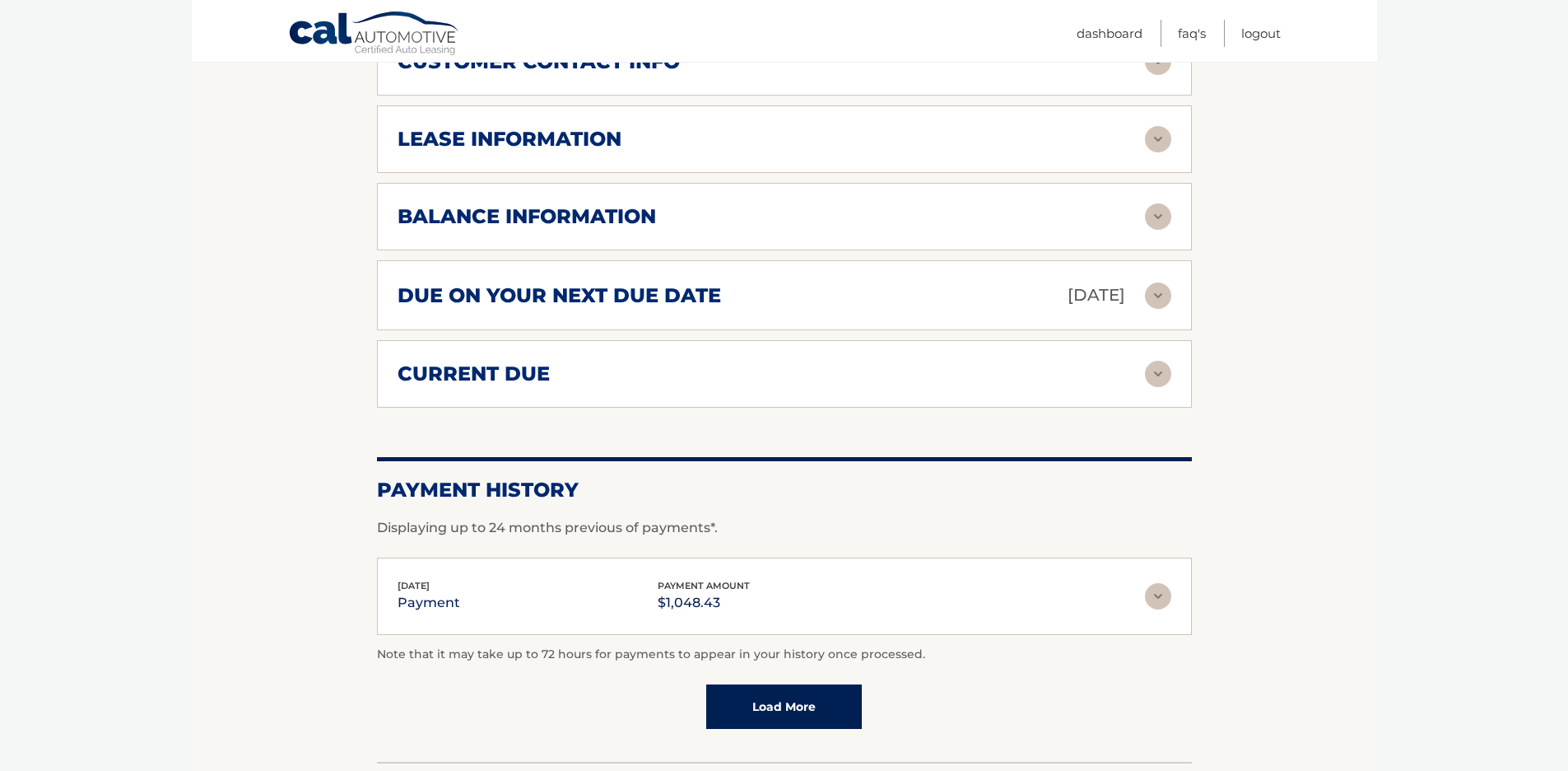
scroll to position [553, 0]
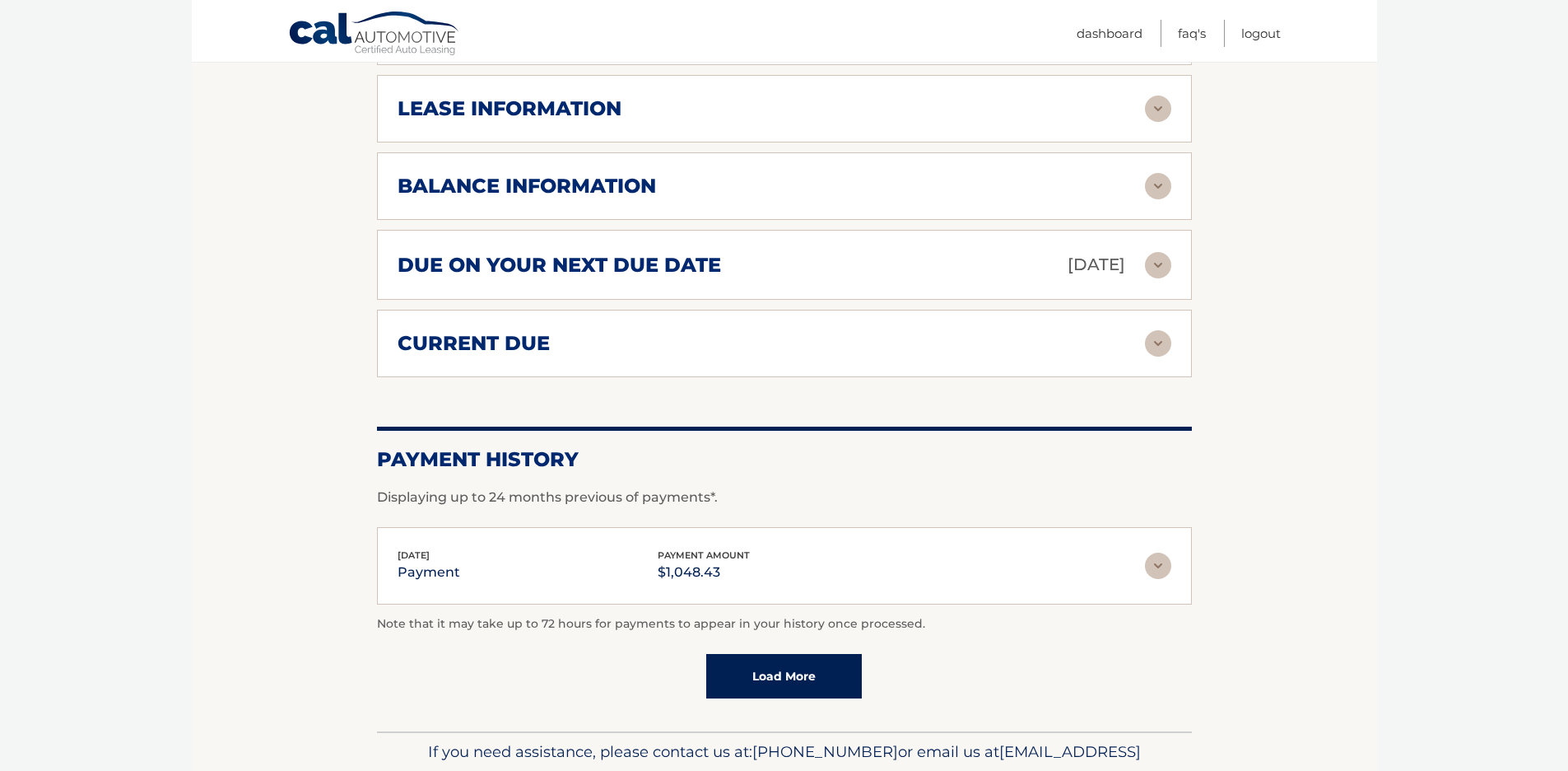
click at [1160, 566] on img at bounding box center [1158, 566] width 27 height 27
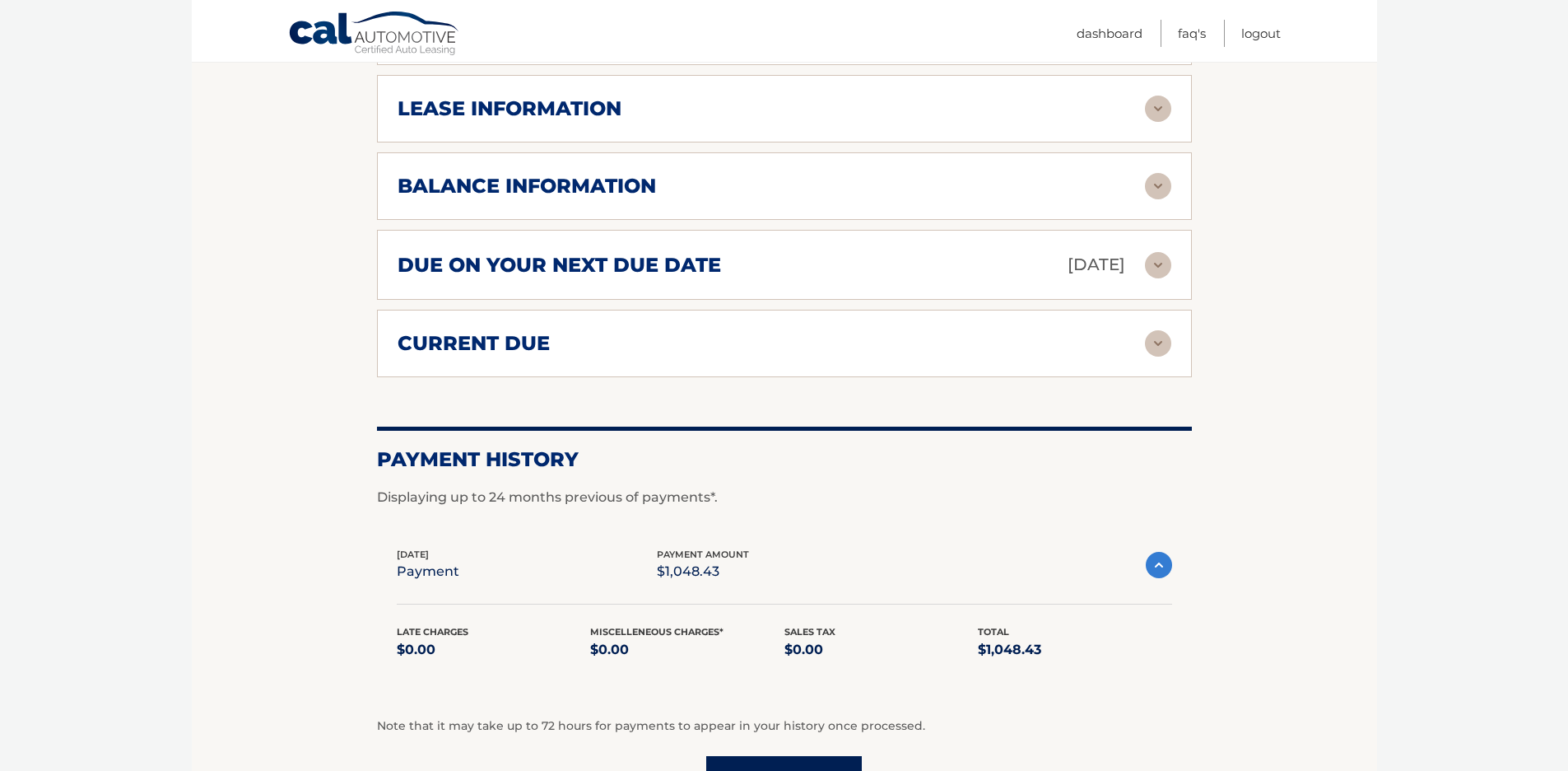
click at [1160, 566] on img at bounding box center [1159, 565] width 27 height 27
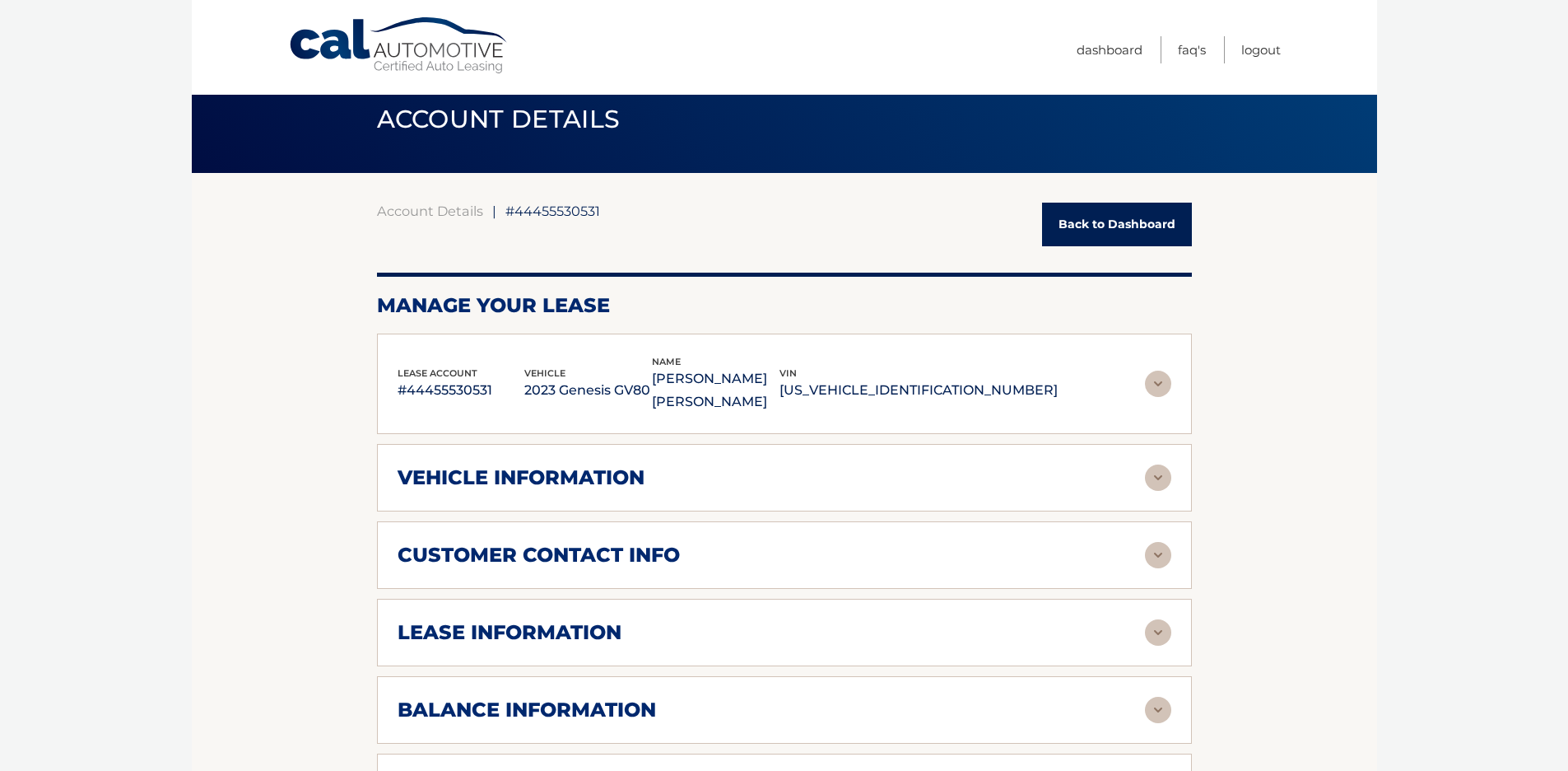
scroll to position [0, 0]
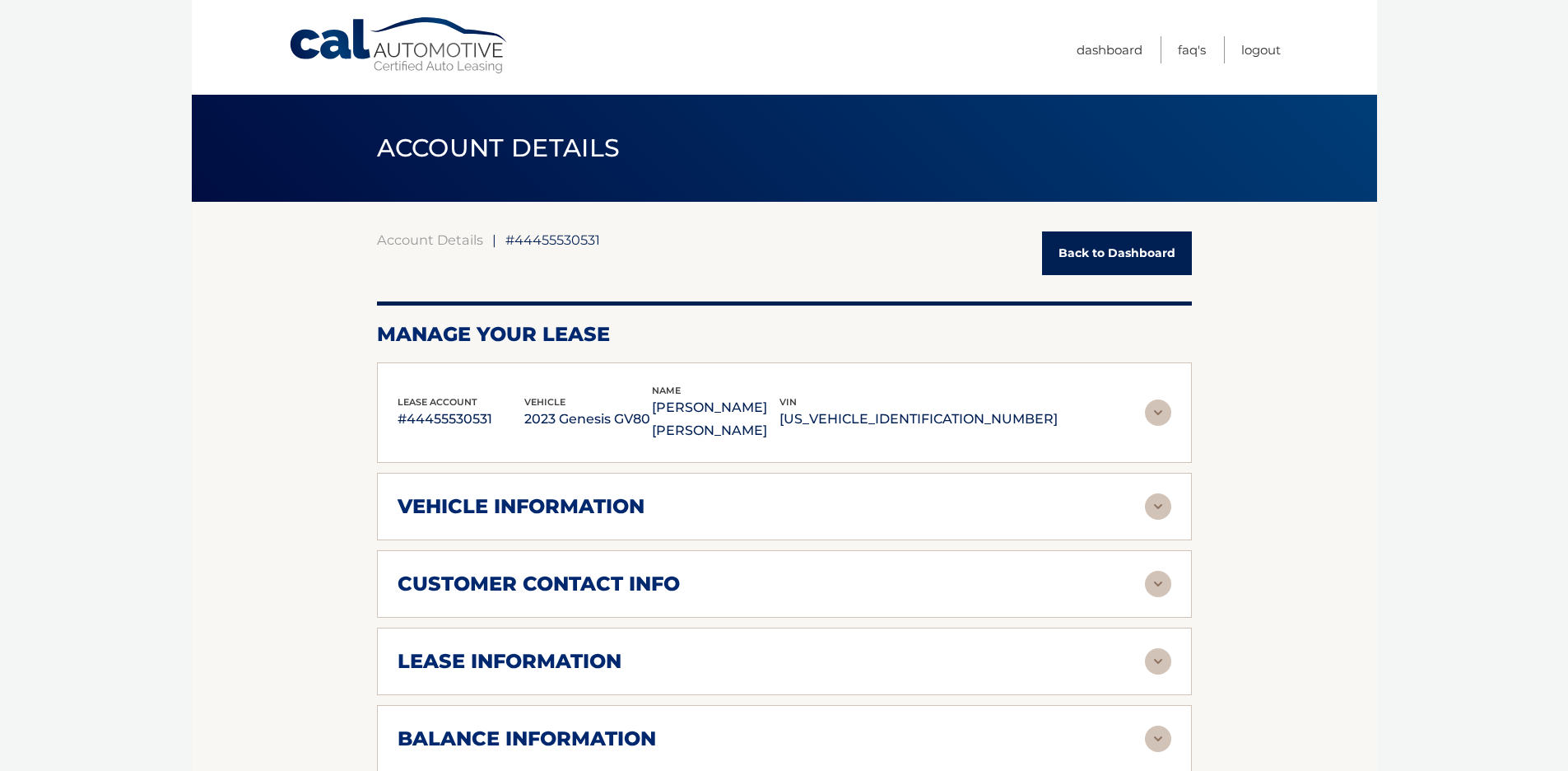
click at [1163, 412] on img at bounding box center [1158, 412] width 27 height 27
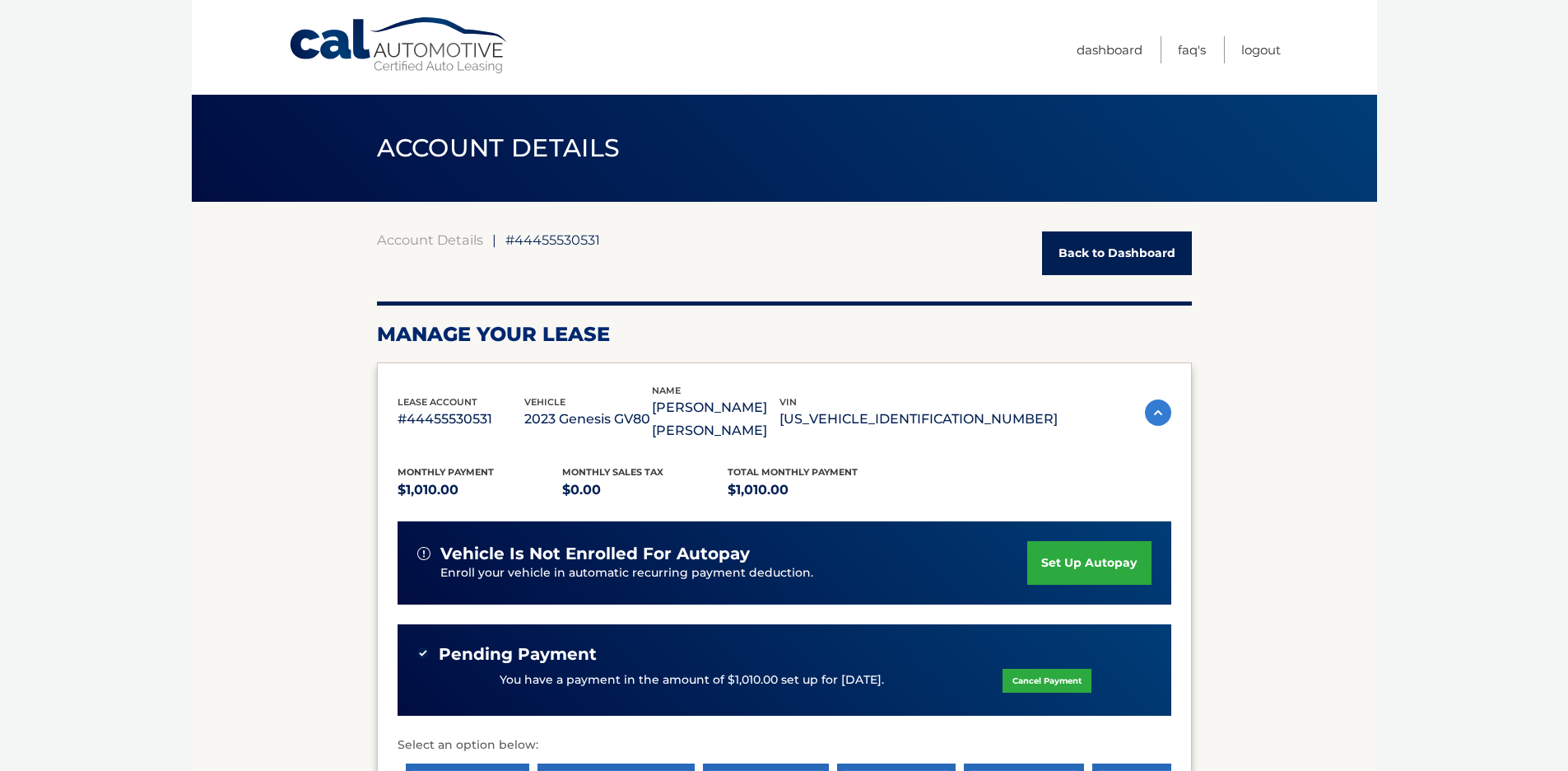
click at [1163, 412] on img at bounding box center [1158, 412] width 27 height 27
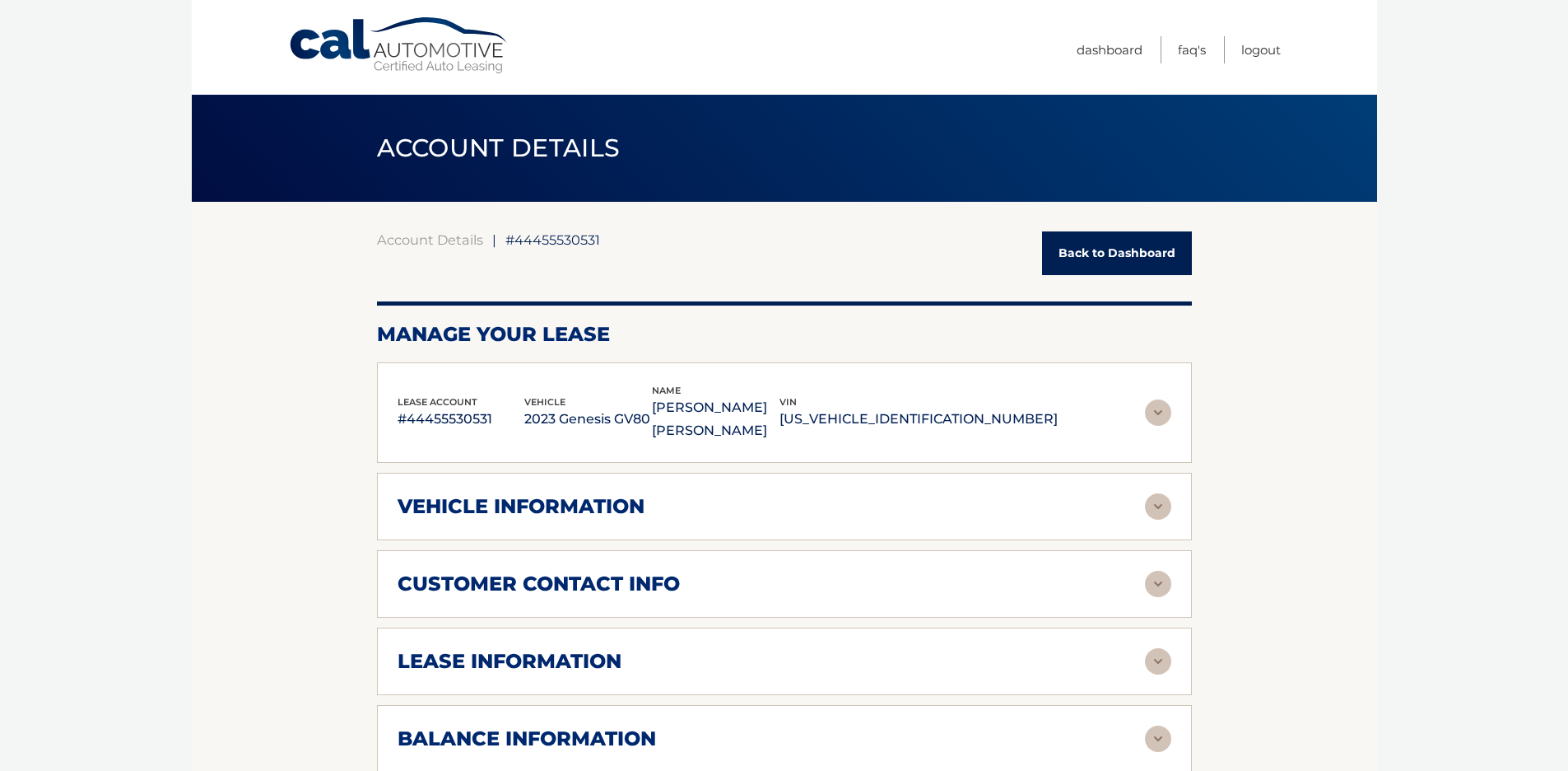
click at [1163, 412] on img at bounding box center [1158, 412] width 27 height 27
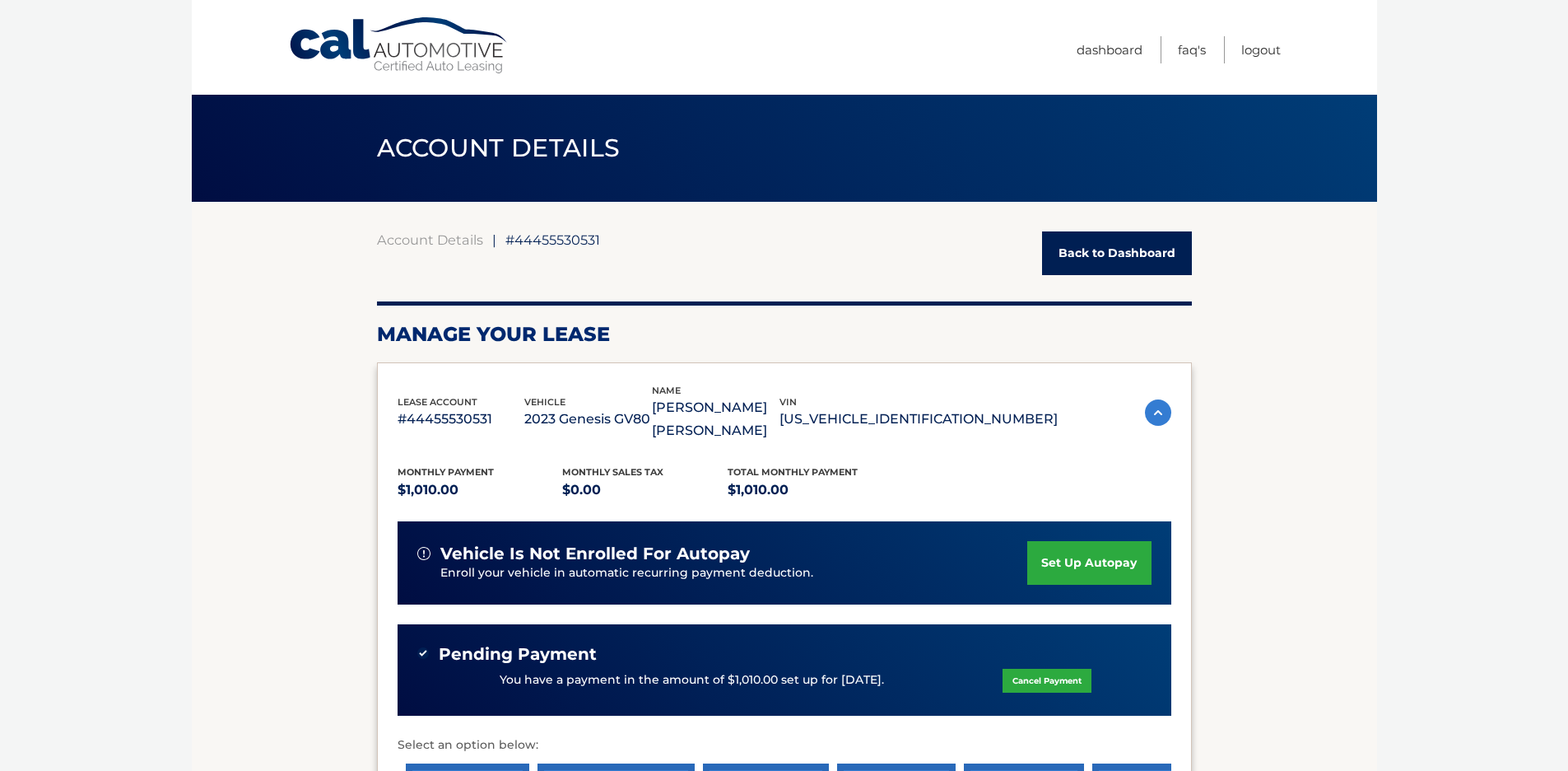
click at [1163, 412] on img at bounding box center [1158, 412] width 27 height 27
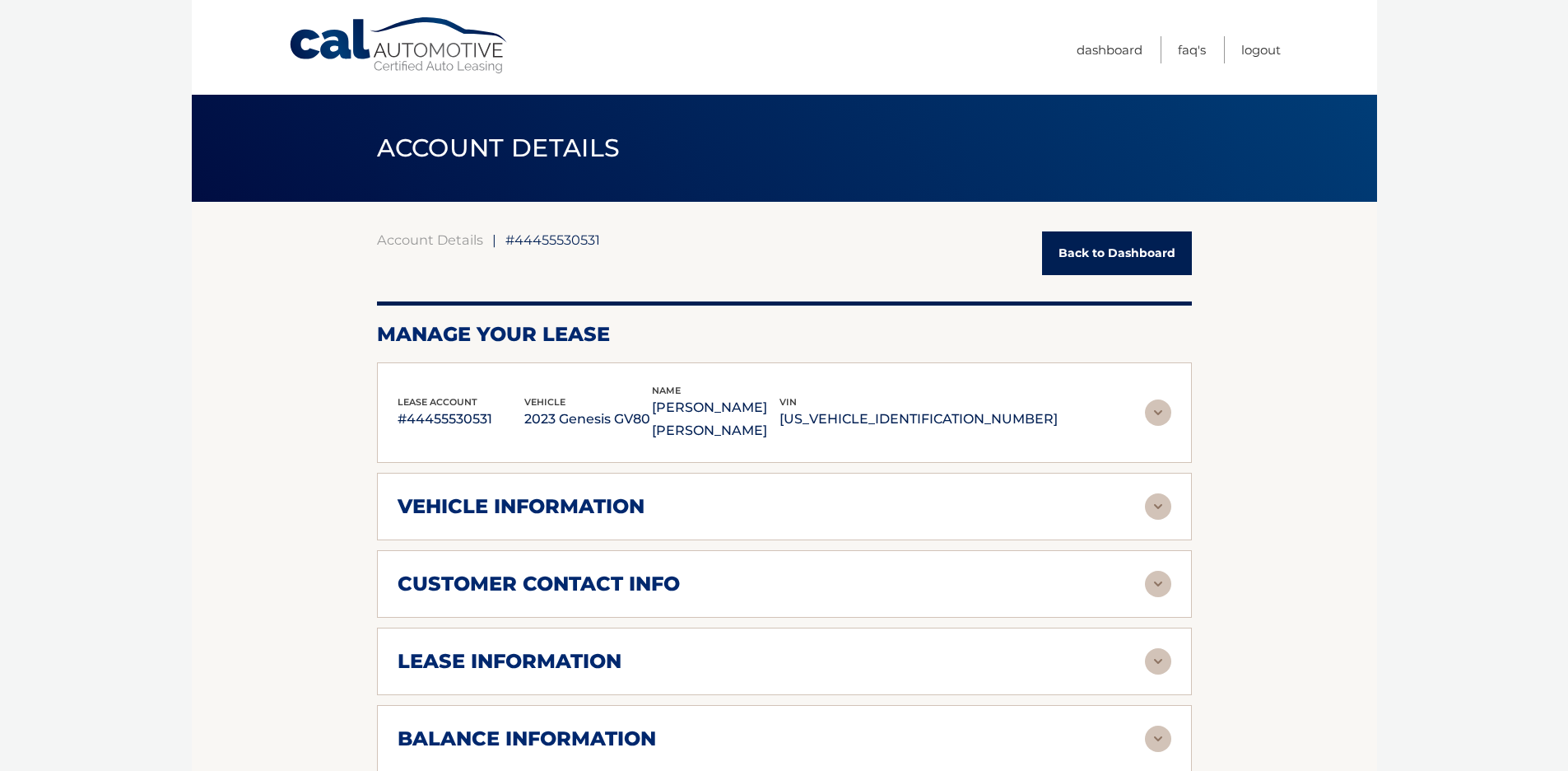
click at [1125, 261] on link "Back to Dashboard" at bounding box center [1116, 252] width 150 height 44
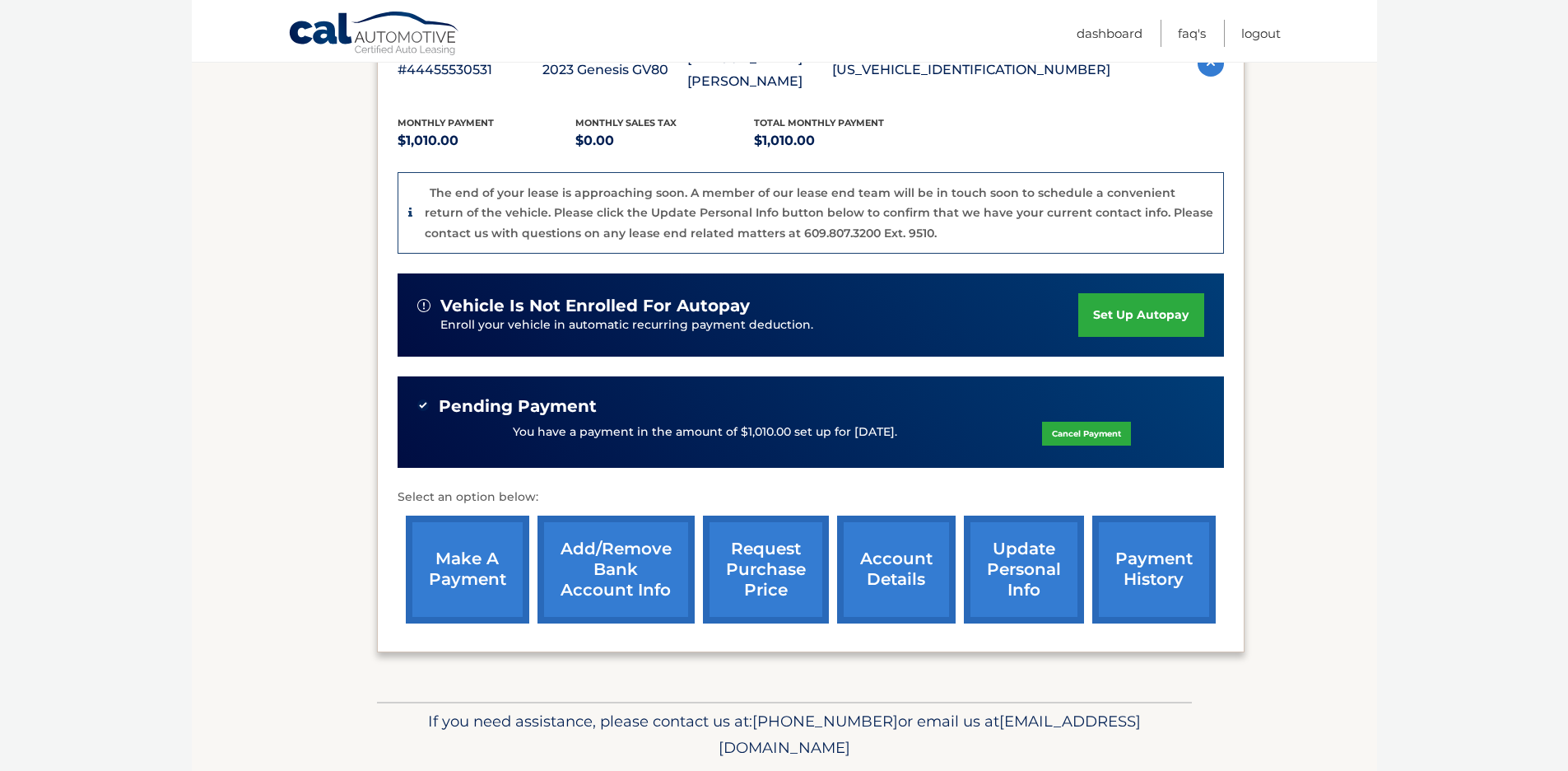
scroll to position [333, 0]
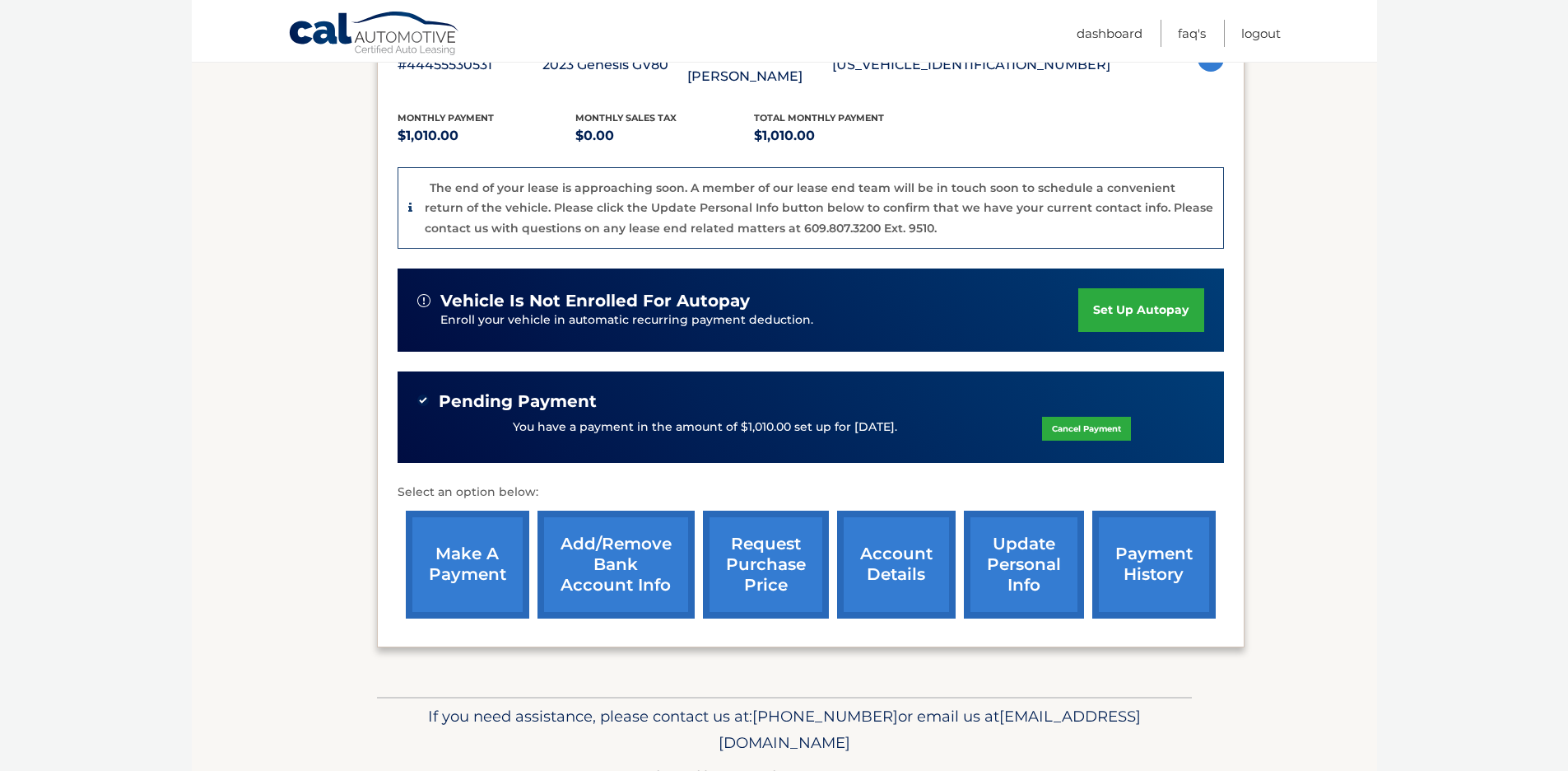
click at [760, 555] on link "request purchase price" at bounding box center [766, 565] width 126 height 108
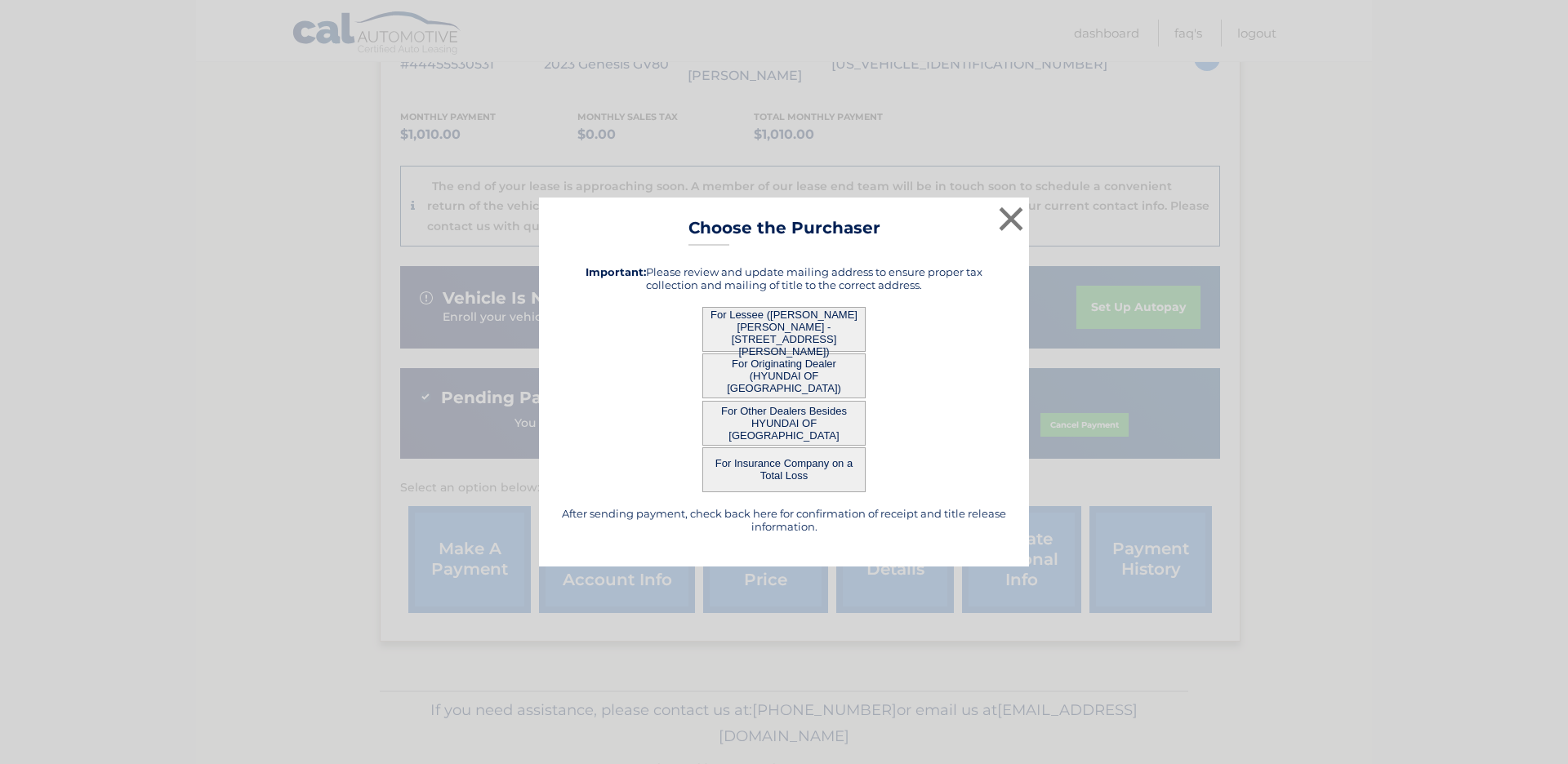
click at [803, 330] on button "For Lessee ([PERSON_NAME] [PERSON_NAME] - [STREET_ADDRESS][PERSON_NAME])" at bounding box center [784, 329] width 163 height 45
click at [782, 373] on button "For Originating Dealer (HYUNDAI OF [GEOGRAPHIC_DATA])" at bounding box center [784, 376] width 163 height 45
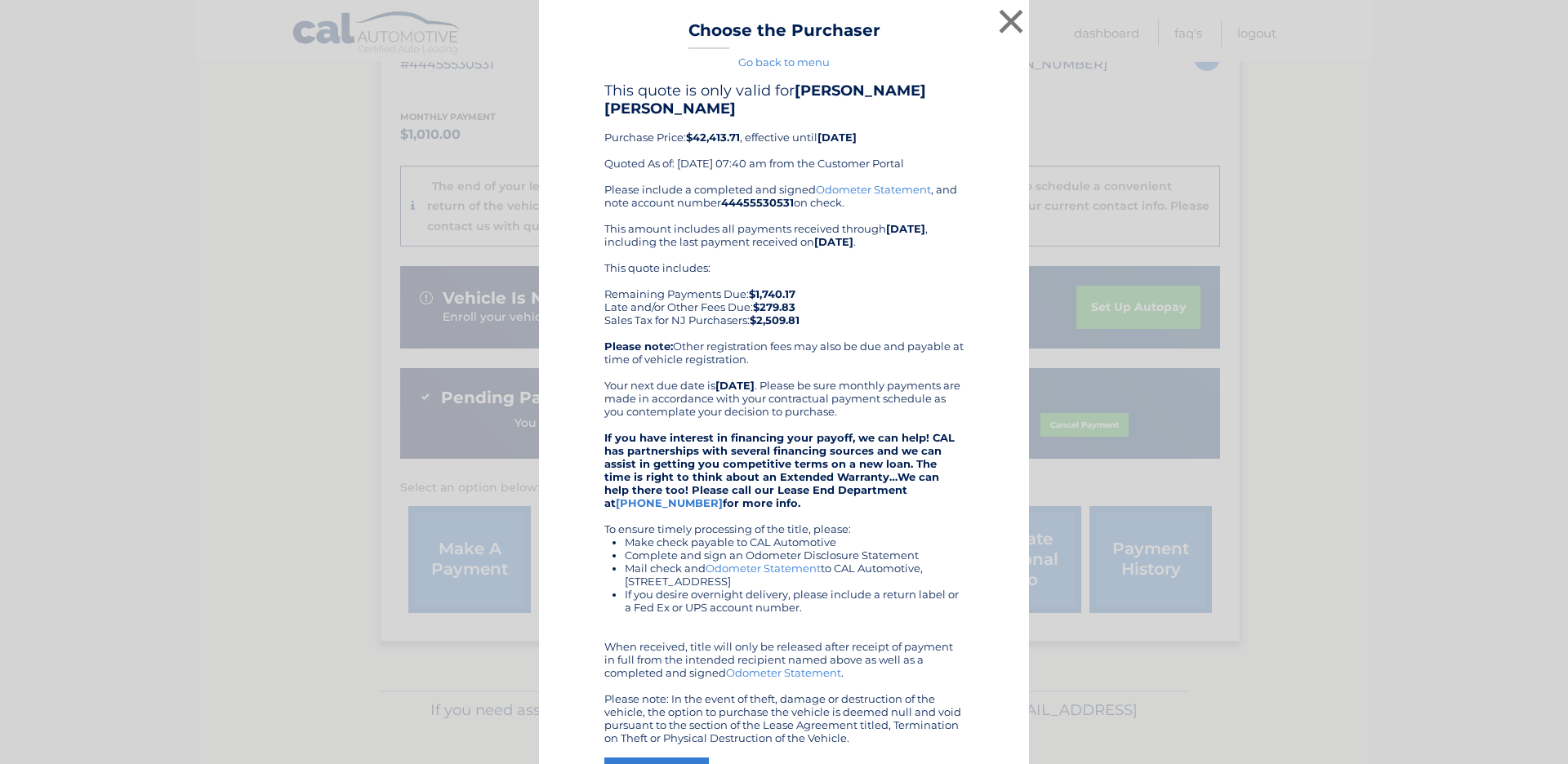
click at [1014, 215] on div "× Choose the Purchaser Go back to menu After sending payment, check back here f…" at bounding box center [783, 443] width 490 height 887
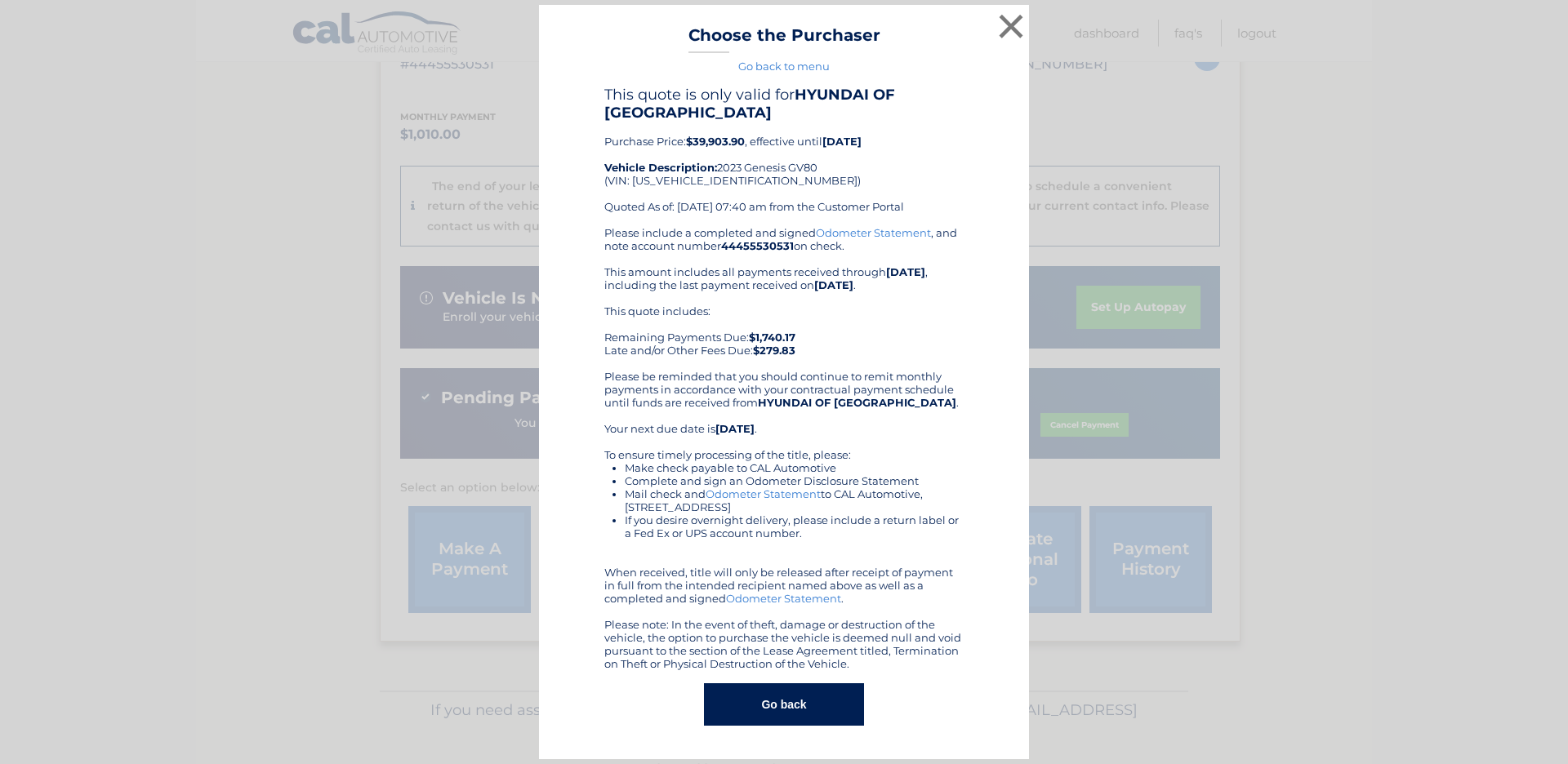
click at [884, 232] on link "Odometer Statement" at bounding box center [873, 232] width 115 height 13
click at [805, 709] on button "Go back" at bounding box center [784, 704] width 160 height 42
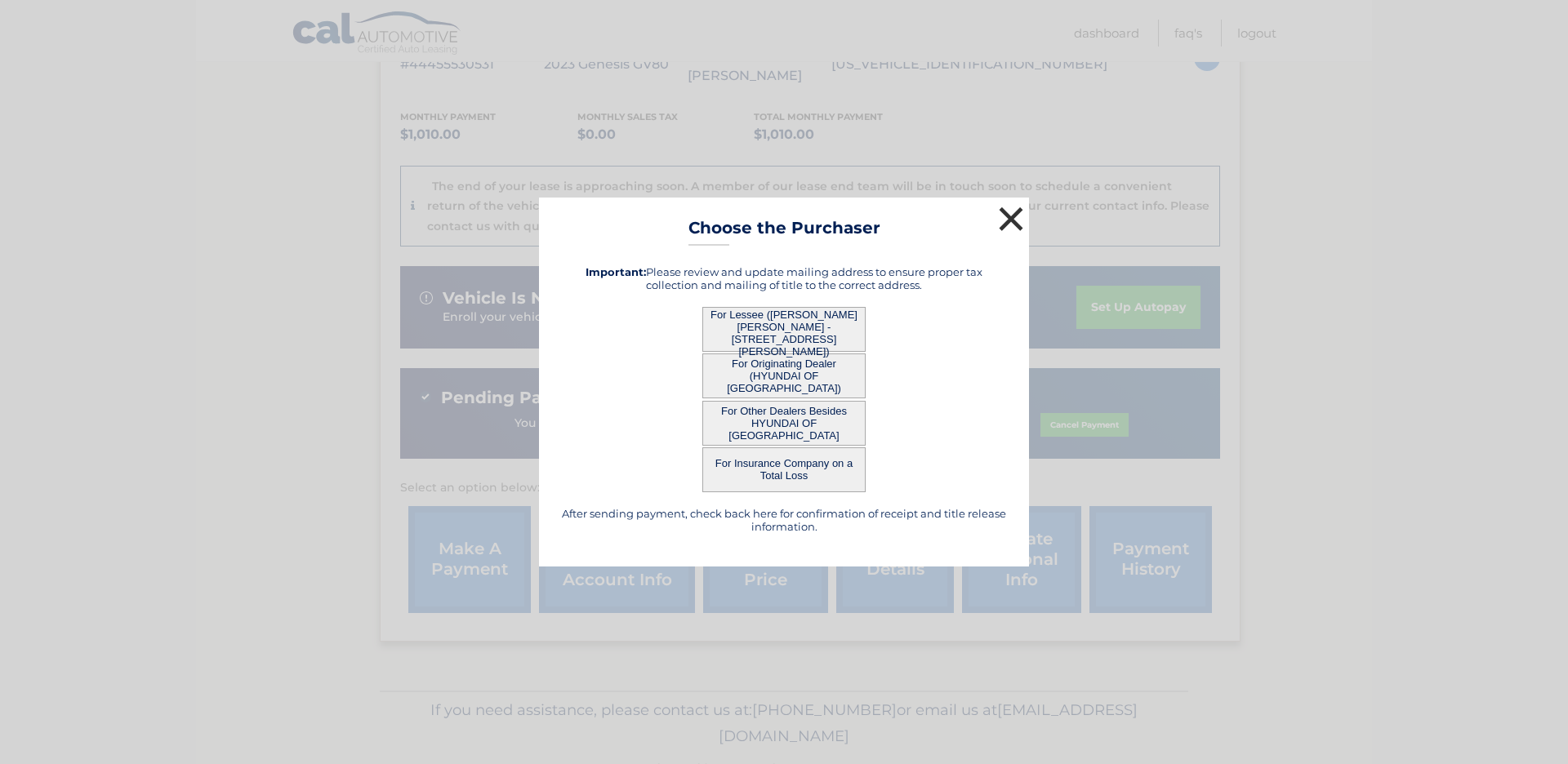
click at [1007, 220] on button "×" at bounding box center [1011, 219] width 32 height 32
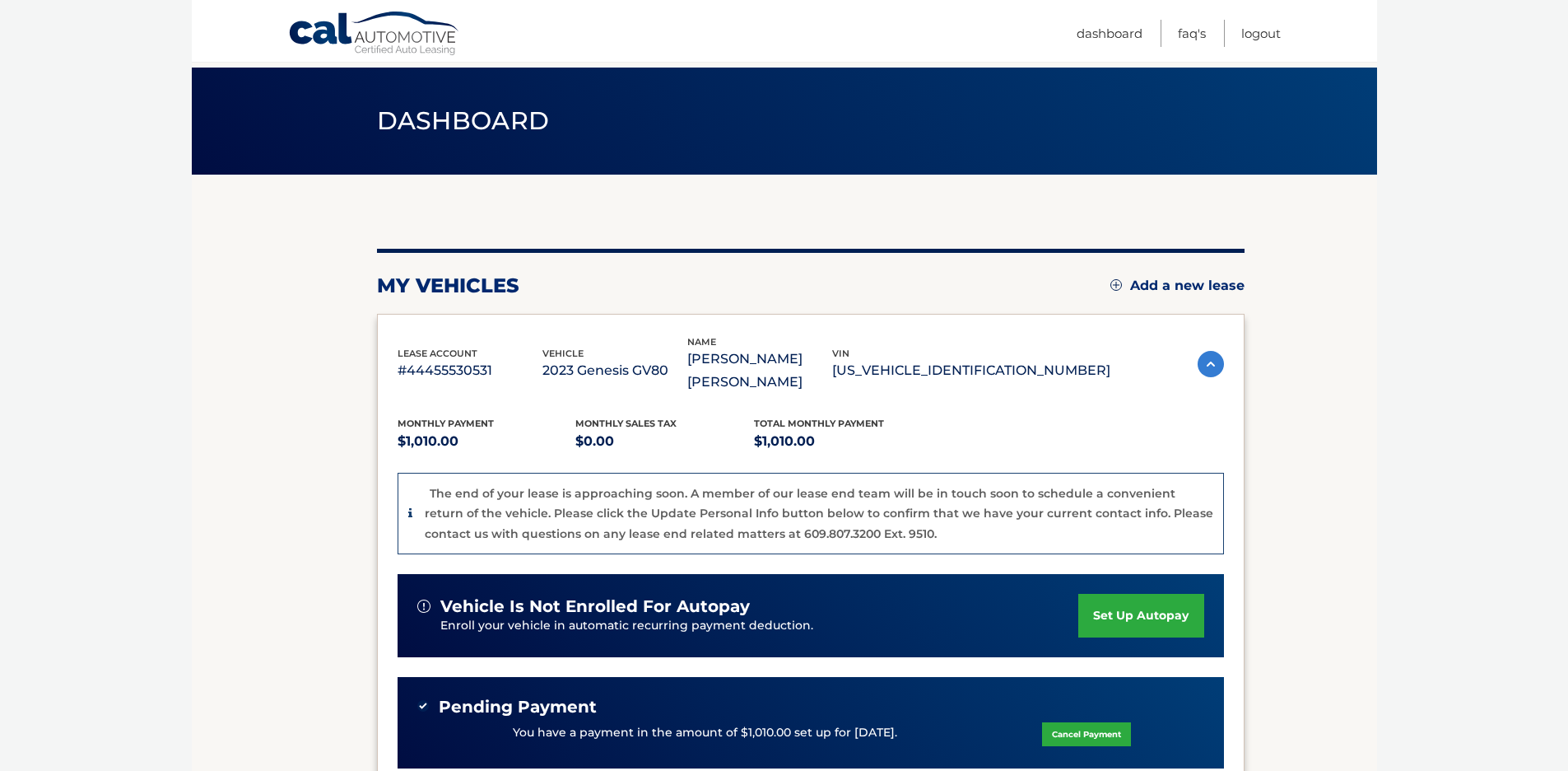
scroll to position [0, 0]
